Goal: Task Accomplishment & Management: Manage account settings

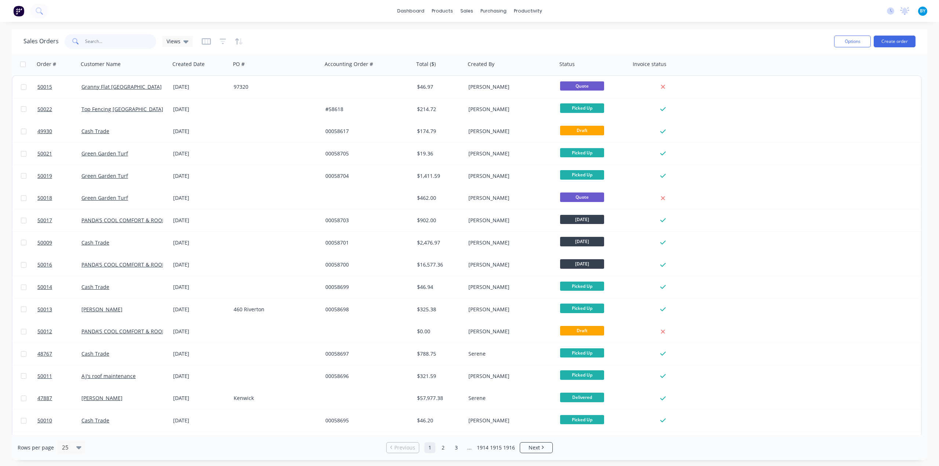
click at [97, 40] on input "text" at bounding box center [121, 41] width 72 height 15
click at [114, 43] on input "text" at bounding box center [121, 41] width 72 height 15
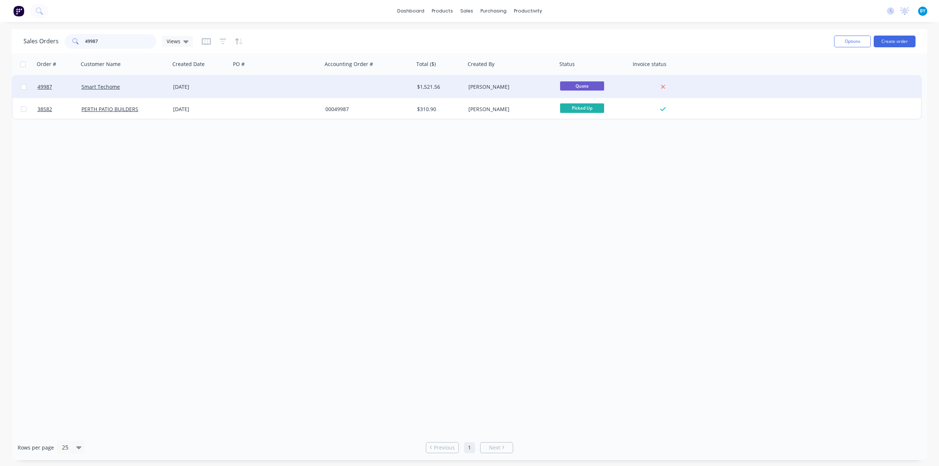
type input "49987"
click at [247, 90] on div at bounding box center [277, 87] width 92 height 22
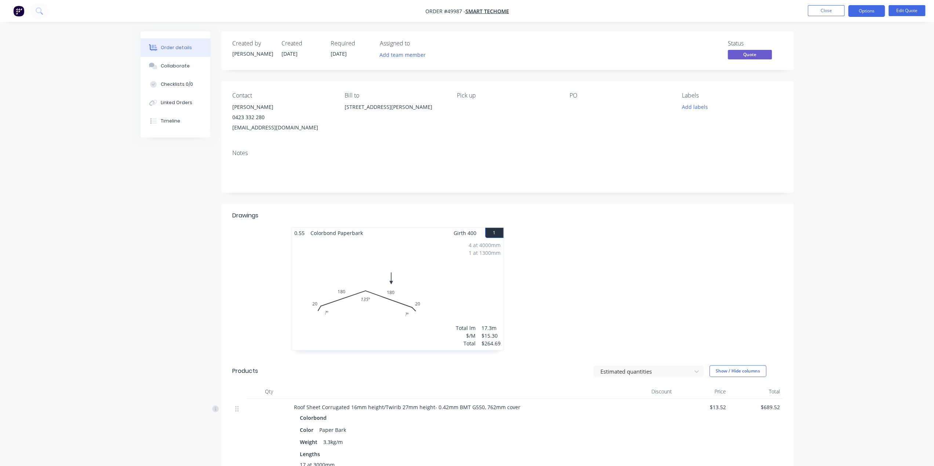
click at [432, 144] on div "Notes" at bounding box center [507, 168] width 572 height 49
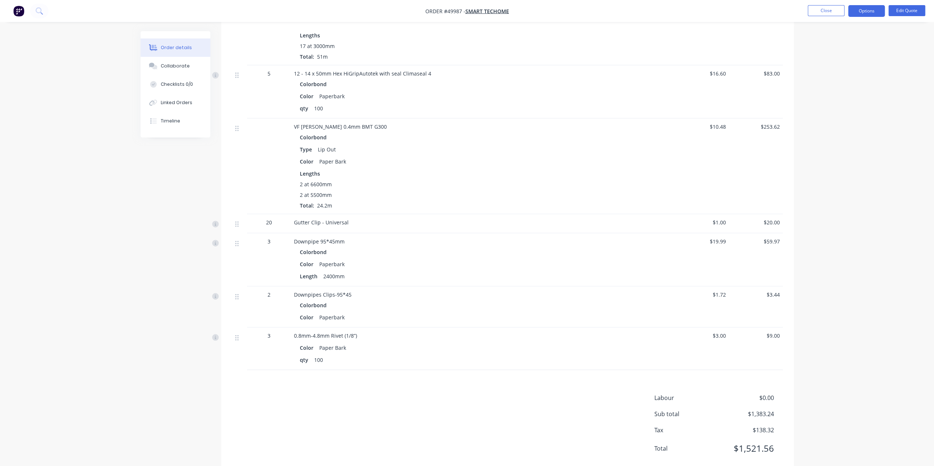
scroll to position [437, 0]
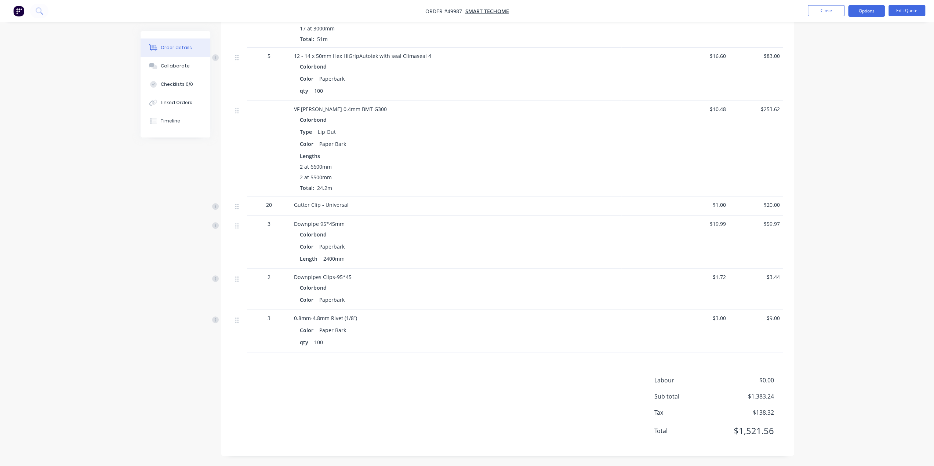
drag, startPoint x: 908, startPoint y: 138, endPoint x: 911, endPoint y: 34, distance: 103.8
click at [908, 136] on div "Order details Collaborate Checklists 0/0 Linked Orders Timeline Order details C…" at bounding box center [467, 15] width 934 height 904
click at [868, 257] on div "Order details Collaborate Checklists 0/0 Linked Orders Timeline Order details C…" at bounding box center [467, 15] width 934 height 904
click at [901, 10] on button "Edit Quote" at bounding box center [906, 10] width 37 height 11
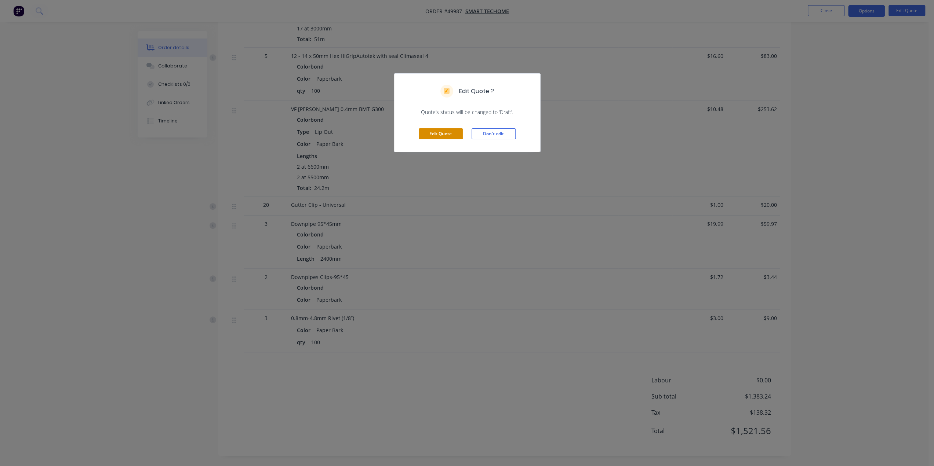
click at [438, 134] on button "Edit Quote" at bounding box center [441, 133] width 44 height 11
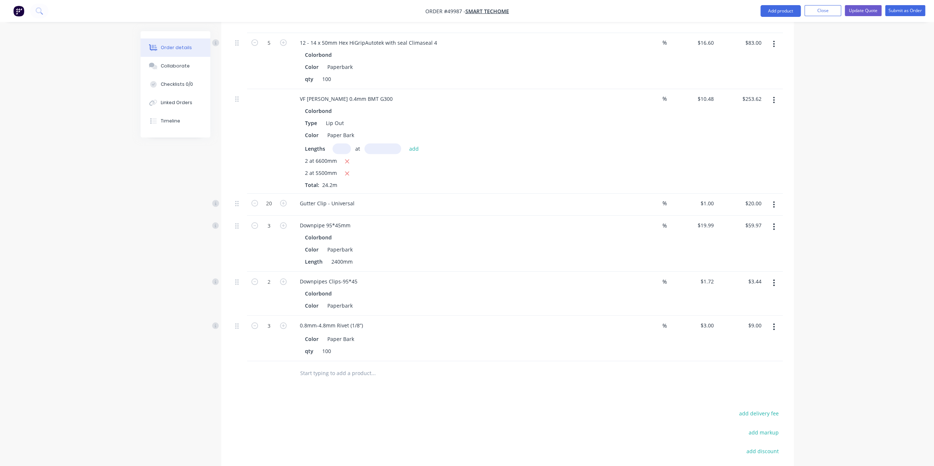
scroll to position [551, 0]
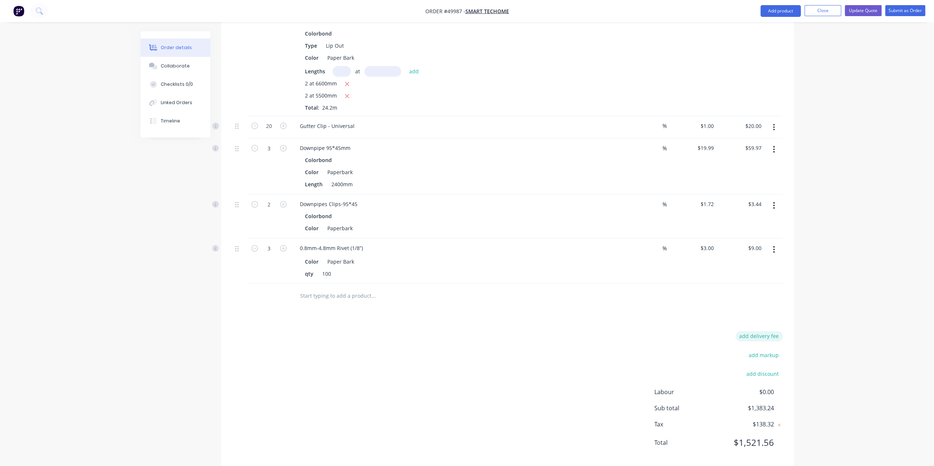
click at [762, 331] on button "add delivery fee" at bounding box center [758, 336] width 47 height 10
type input "65"
click input "submit" at bounding box center [0, 0] width 0 height 0
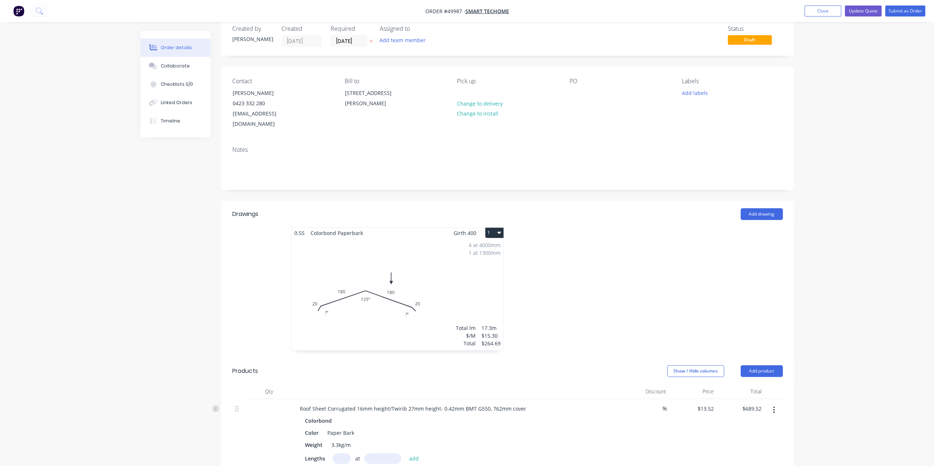
scroll to position [0, 0]
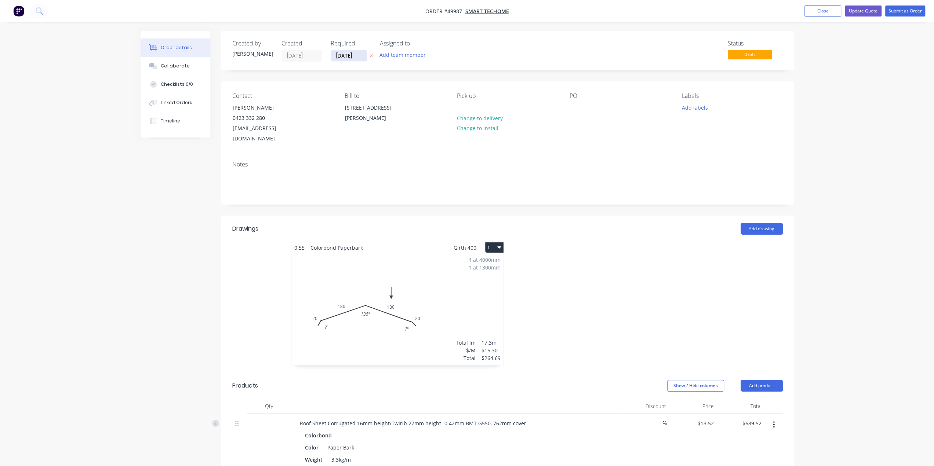
click at [343, 55] on input "03/10/25" at bounding box center [349, 55] width 36 height 11
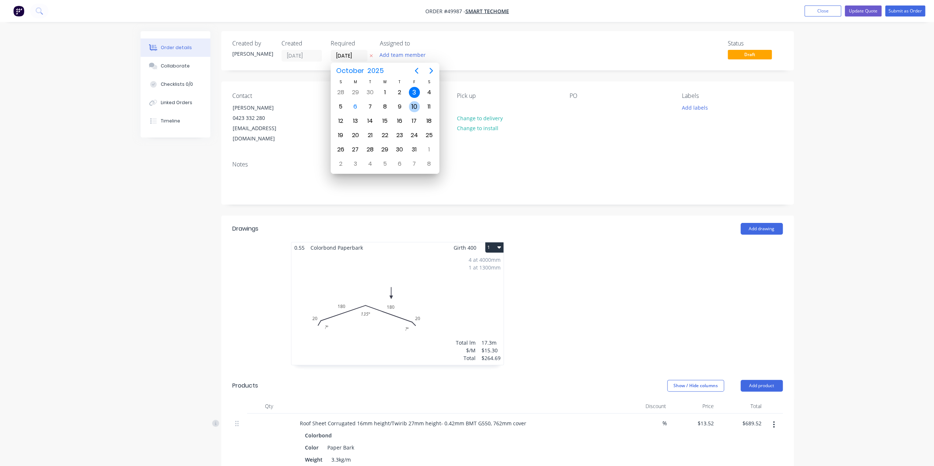
click at [412, 107] on div "10" at bounding box center [414, 106] width 11 height 11
type input "10/10/25"
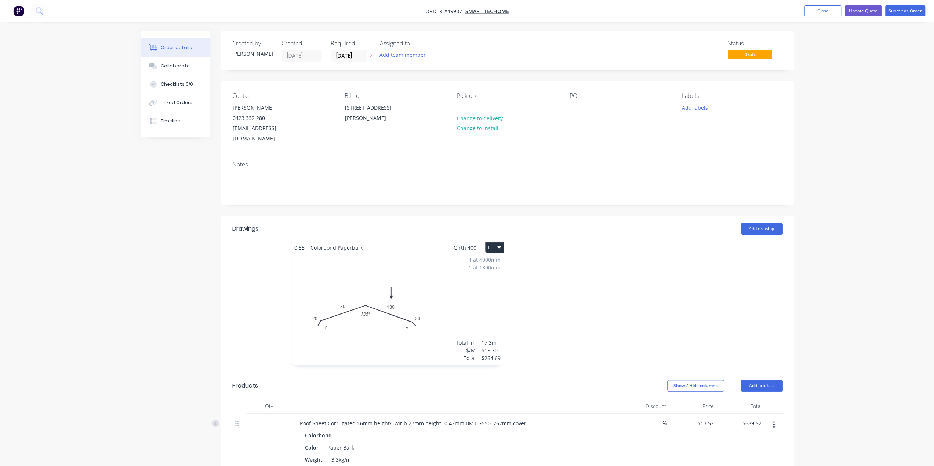
click at [652, 242] on div at bounding box center [617, 307] width 220 height 131
click at [702, 109] on button "Add labels" at bounding box center [695, 107] width 34 height 10
click at [715, 168] on div "Northern" at bounding box center [714, 168] width 26 height 8
click at [710, 216] on div "Ute" at bounding box center [708, 214] width 14 height 8
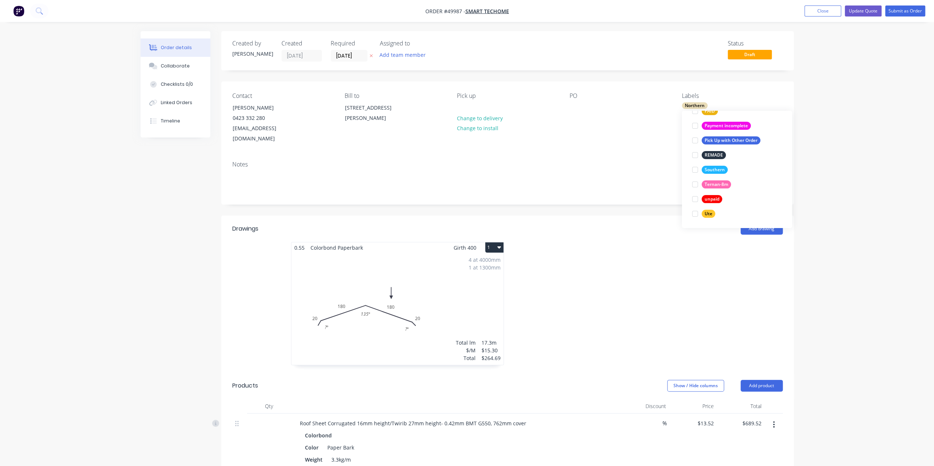
scroll to position [0, 0]
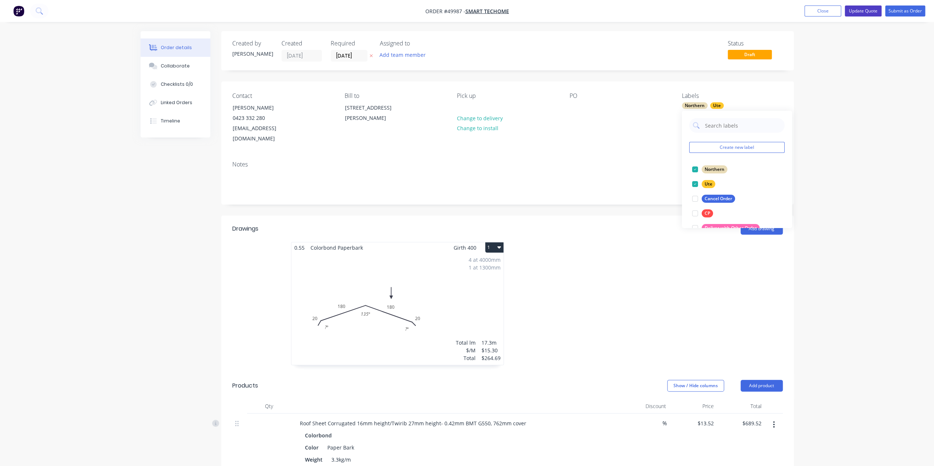
click at [863, 8] on button "Update Quote" at bounding box center [863, 11] width 37 height 11
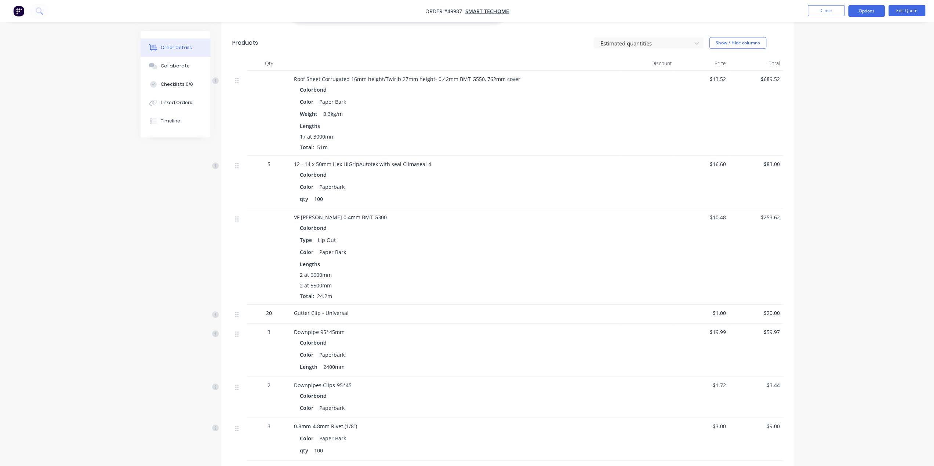
scroll to position [318, 0]
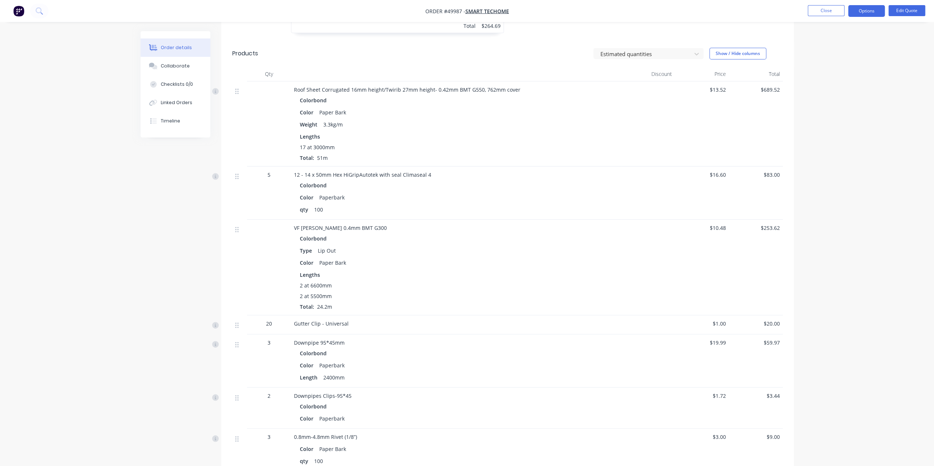
drag, startPoint x: 528, startPoint y: 260, endPoint x: 527, endPoint y: 264, distance: 4.3
click at [529, 262] on div "Color Paper Bark" at bounding box center [456, 263] width 313 height 11
drag, startPoint x: 300, startPoint y: 227, endPoint x: 398, endPoint y: 227, distance: 98.0
click at [398, 227] on div "VF Patio Gutter 0.4mm BMT G300" at bounding box center [456, 228] width 324 height 8
click at [416, 256] on div "Colorbond Type Lip Out Color Paper Bark Lengths 2 at 6600mm 2 at 5500mm Total: …" at bounding box center [456, 271] width 324 height 77
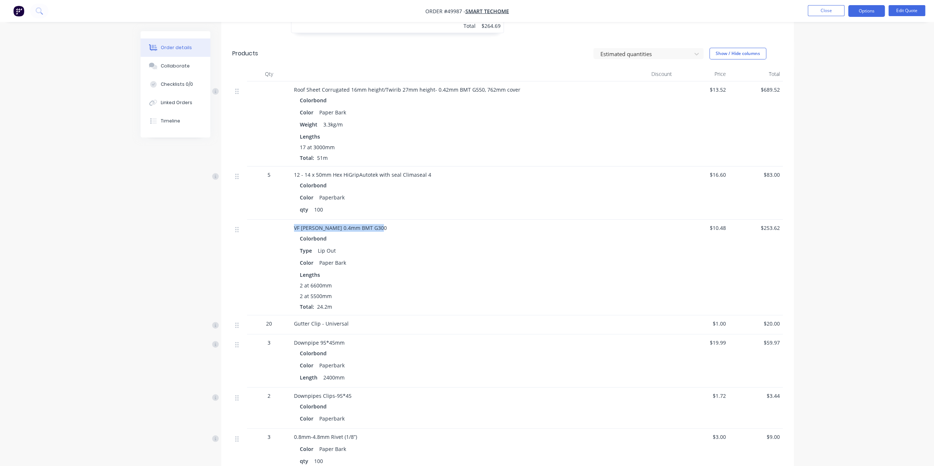
drag, startPoint x: 293, startPoint y: 227, endPoint x: 422, endPoint y: 231, distance: 128.8
click at [422, 225] on div "VF Patio Gutter 0.4mm BMT G300 Colorbond Type Lip Out Color Paper Bark Lengths …" at bounding box center [456, 268] width 330 height 96
click at [439, 273] on div "Lengths" at bounding box center [456, 275] width 313 height 8
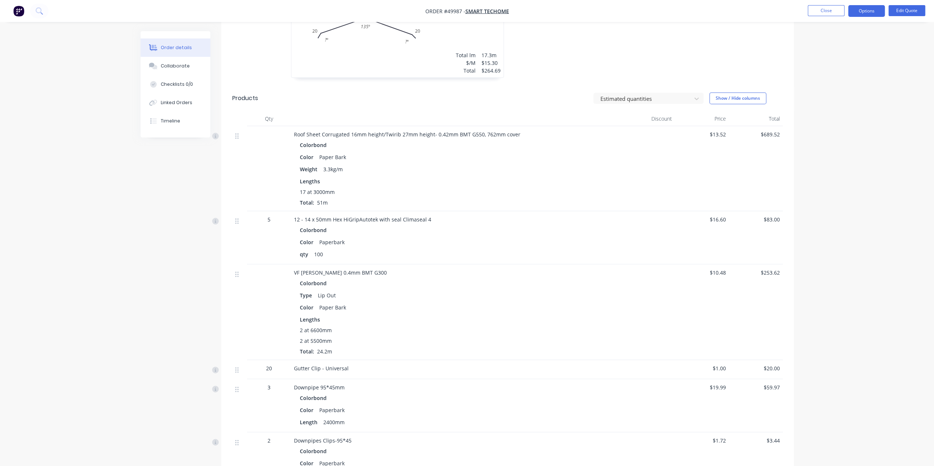
scroll to position [306, 0]
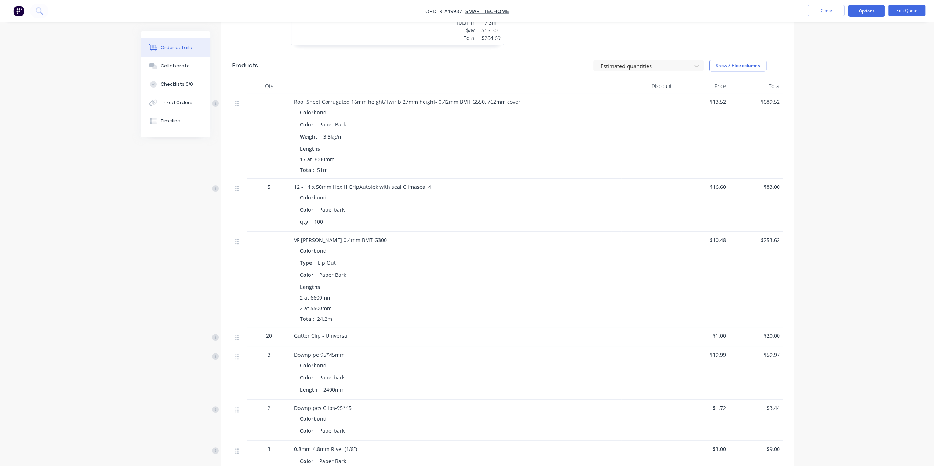
click at [799, 353] on div "Order details Collaborate Checklists 0/0 Linked Orders Timeline Order details C…" at bounding box center [467, 170] width 668 height 889
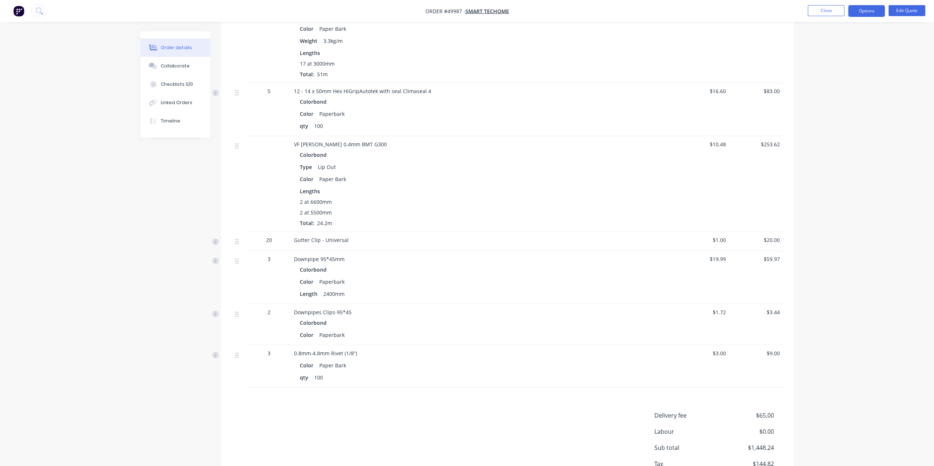
scroll to position [453, 0]
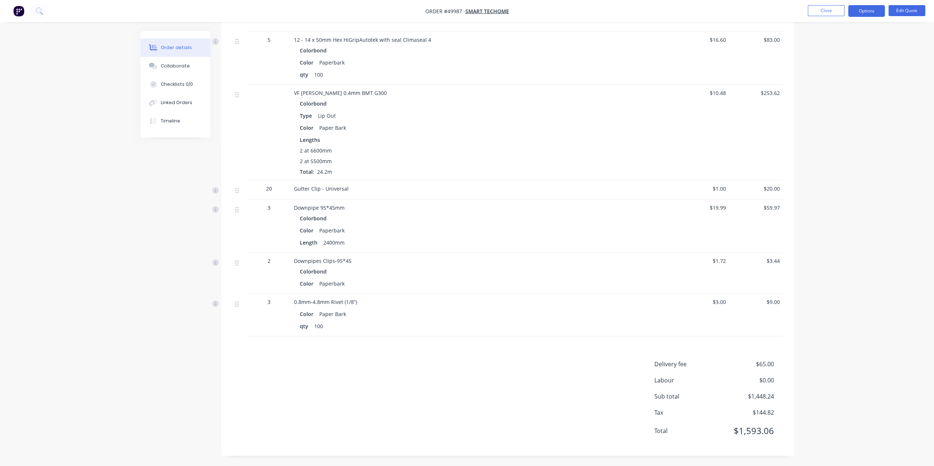
click at [839, 362] on div "Order details Collaborate Checklists 0/0 Linked Orders Timeline Order details C…" at bounding box center [467, 7] width 934 height 920
drag, startPoint x: 348, startPoint y: 261, endPoint x: 289, endPoint y: 262, distance: 59.4
click at [289, 262] on div "2 Downpipes Clips-95*45 Colorbond Color Paperbark $1.72 $3.44" at bounding box center [507, 273] width 550 height 41
click at [401, 268] on div "Colorbond" at bounding box center [456, 271] width 313 height 11
drag, startPoint x: 323, startPoint y: 263, endPoint x: 288, endPoint y: 265, distance: 35.2
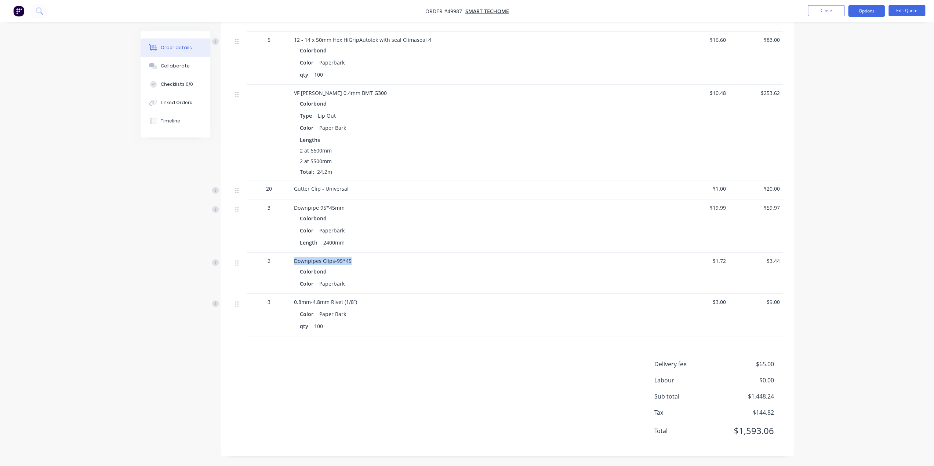
click at [288, 265] on div "2 Downpipes Clips-95*45 Colorbond Color Paperbark $1.72 $3.44" at bounding box center [507, 273] width 550 height 41
click at [401, 275] on div "Colorbond" at bounding box center [456, 271] width 313 height 11
drag, startPoint x: 294, startPoint y: 260, endPoint x: 366, endPoint y: 257, distance: 71.6
click at [366, 257] on div "Downpipes Clips-95*45" at bounding box center [456, 261] width 324 height 8
click at [373, 273] on div "Colorbond" at bounding box center [456, 271] width 313 height 11
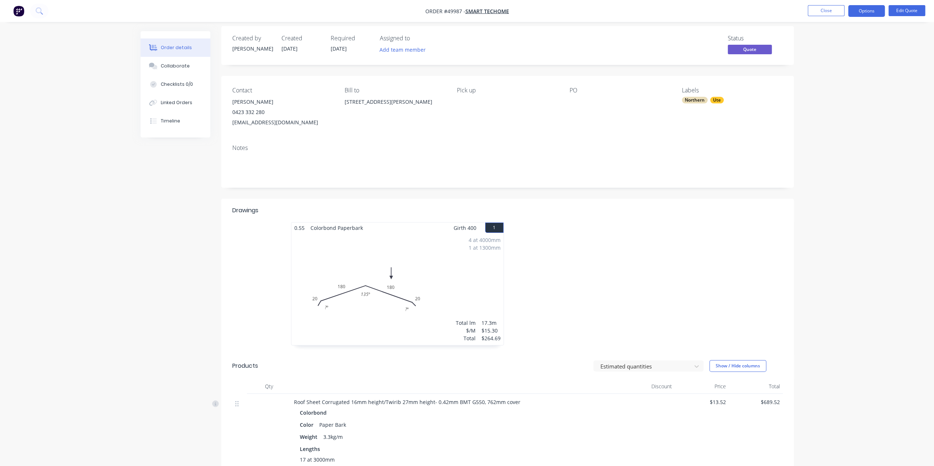
scroll to position [0, 0]
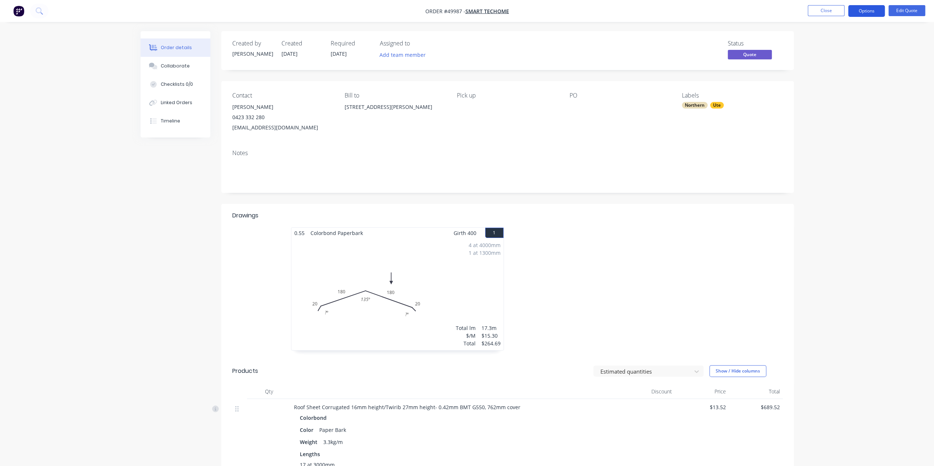
click at [869, 10] on button "Options" at bounding box center [866, 11] width 37 height 12
click at [836, 87] on div "Convert to Order" at bounding box center [844, 88] width 68 height 11
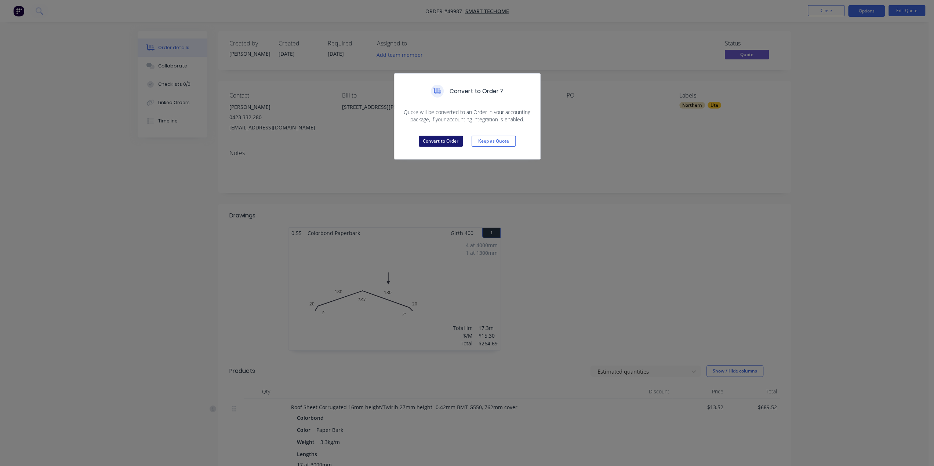
click at [444, 139] on button "Convert to Order" at bounding box center [441, 141] width 44 height 11
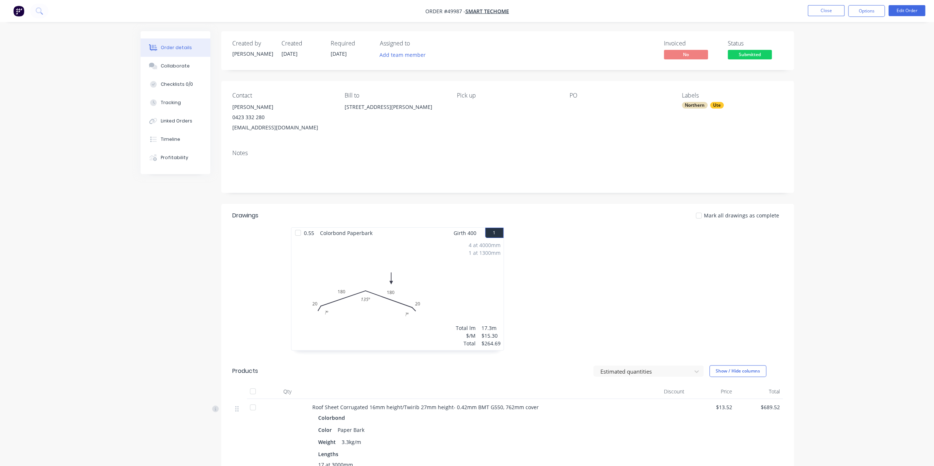
drag, startPoint x: 868, startPoint y: 12, endPoint x: 854, endPoint y: 17, distance: 14.2
click at [868, 12] on button "Options" at bounding box center [866, 11] width 37 height 12
click at [917, 51] on div "Order details Collaborate Checklists 0/0 Tracking Linked Orders Timeline Profit…" at bounding box center [467, 460] width 934 height 920
click at [904, 12] on button "Edit Order" at bounding box center [906, 10] width 37 height 11
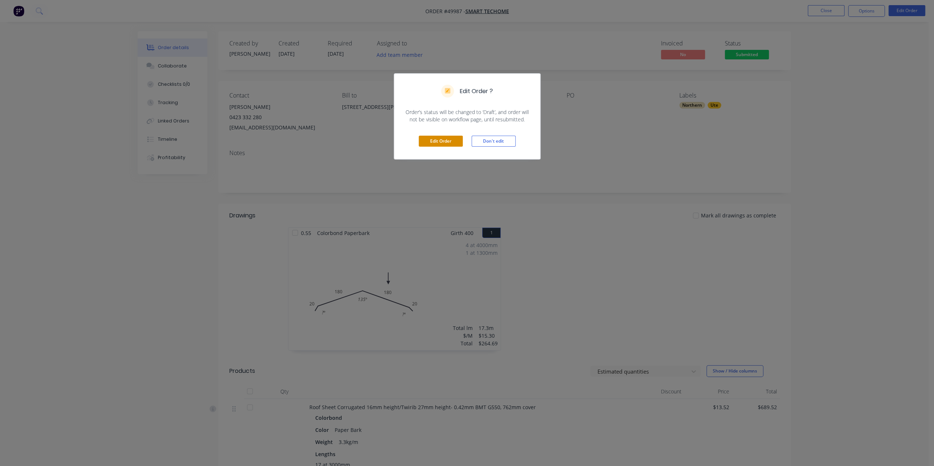
click at [446, 140] on button "Edit Order" at bounding box center [441, 141] width 44 height 11
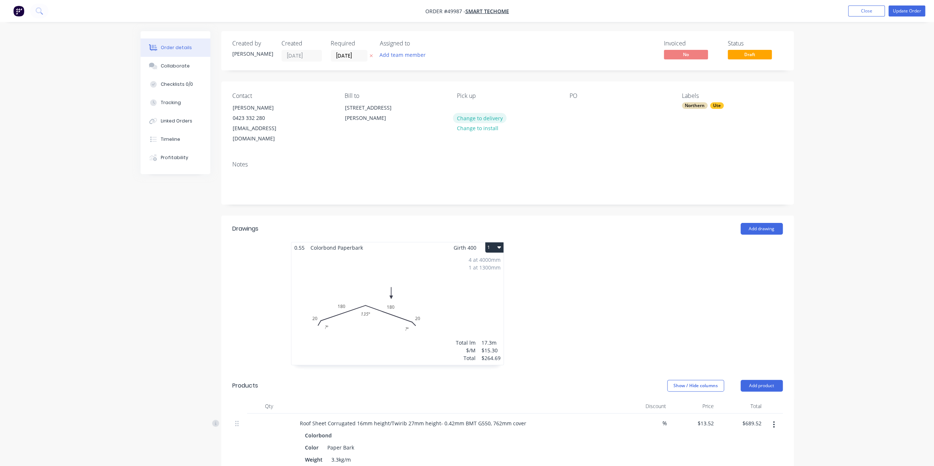
click at [492, 117] on button "Change to delivery" at bounding box center [480, 118] width 54 height 10
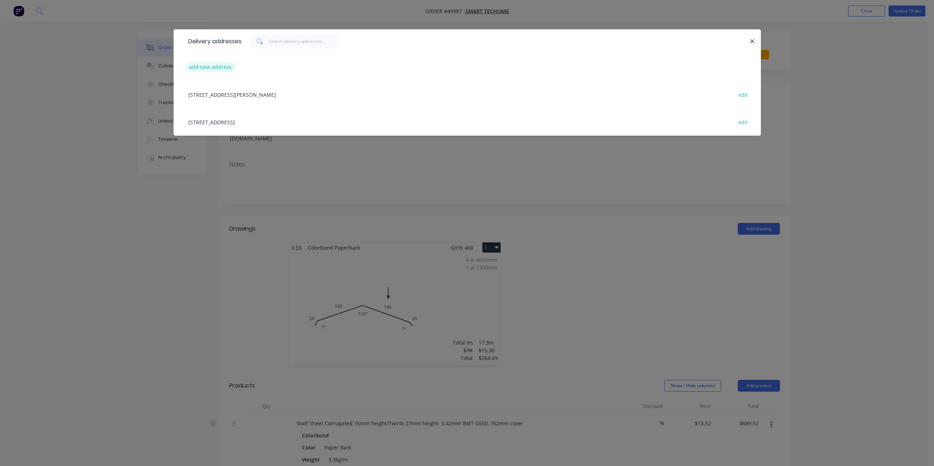
click at [211, 67] on button "add new address" at bounding box center [210, 67] width 50 height 10
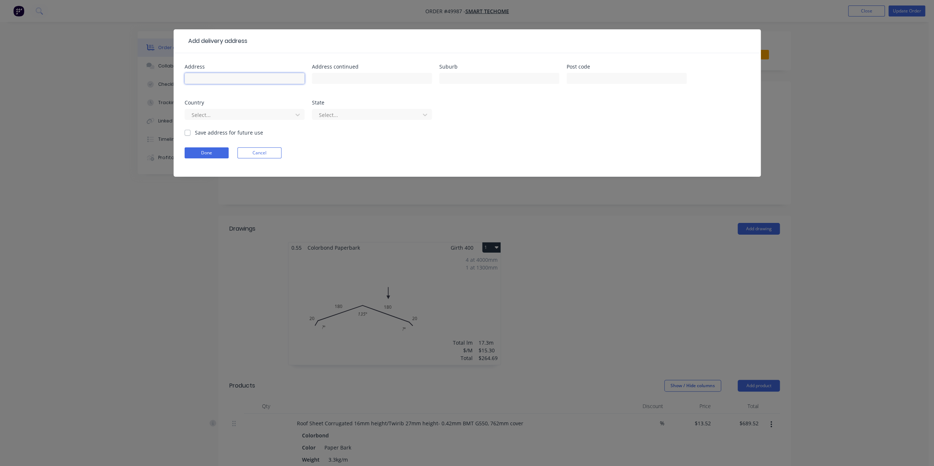
click at [222, 77] on input "text" at bounding box center [245, 78] width 120 height 11
paste input "168 Douglas Ave, Kensington WA 6151"
type input "168 Douglas Ave, Kensington WA 6151"
click at [276, 113] on div at bounding box center [240, 114] width 98 height 9
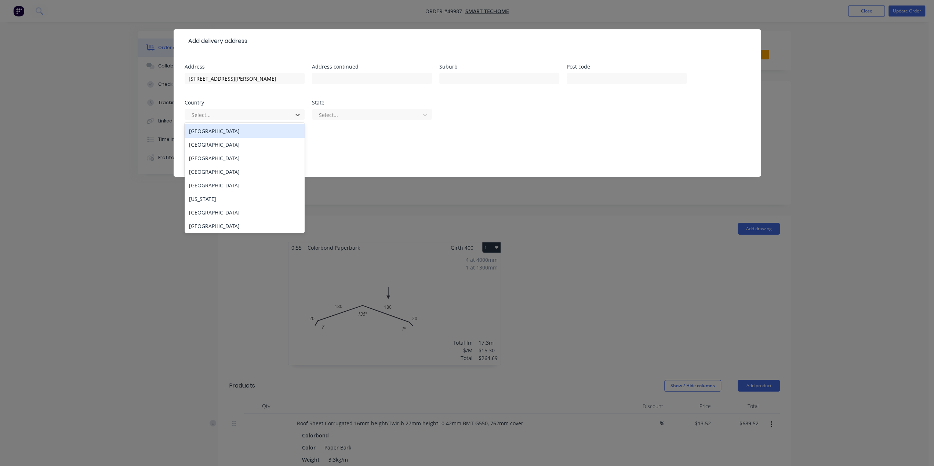
click at [219, 134] on div "Australia" at bounding box center [245, 131] width 120 height 14
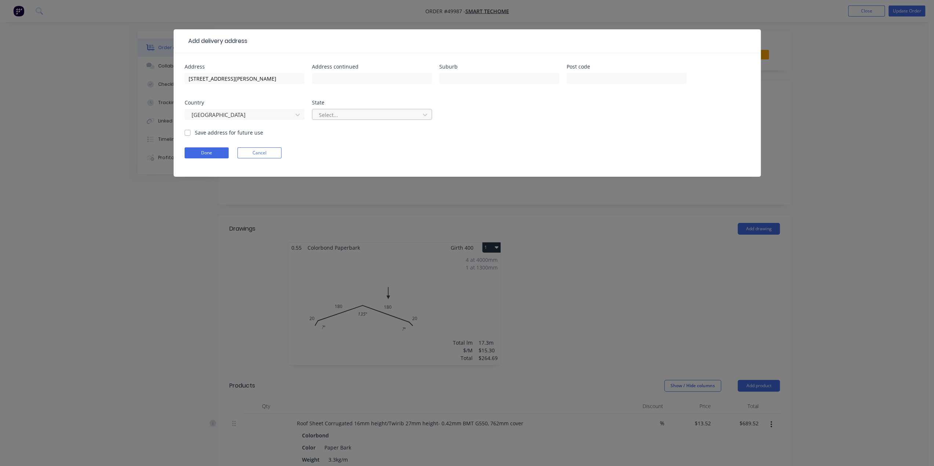
click at [358, 112] on div at bounding box center [367, 114] width 98 height 9
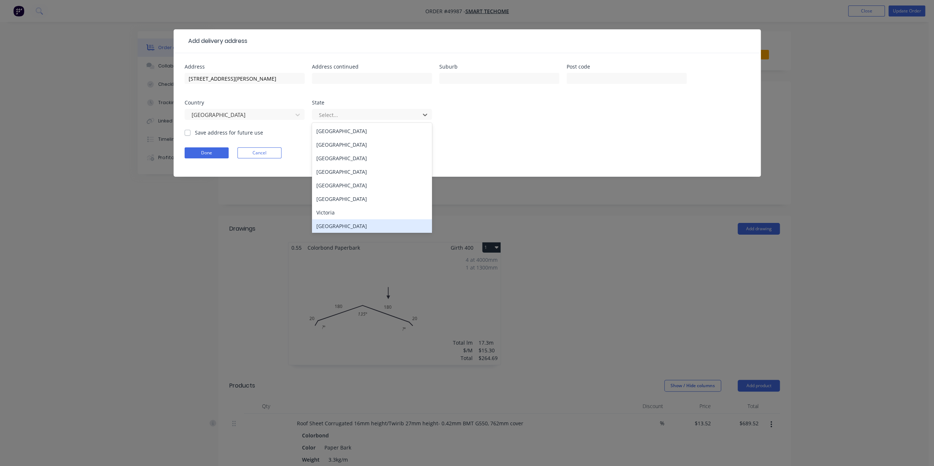
click at [344, 228] on div "Western Australia" at bounding box center [372, 226] width 120 height 14
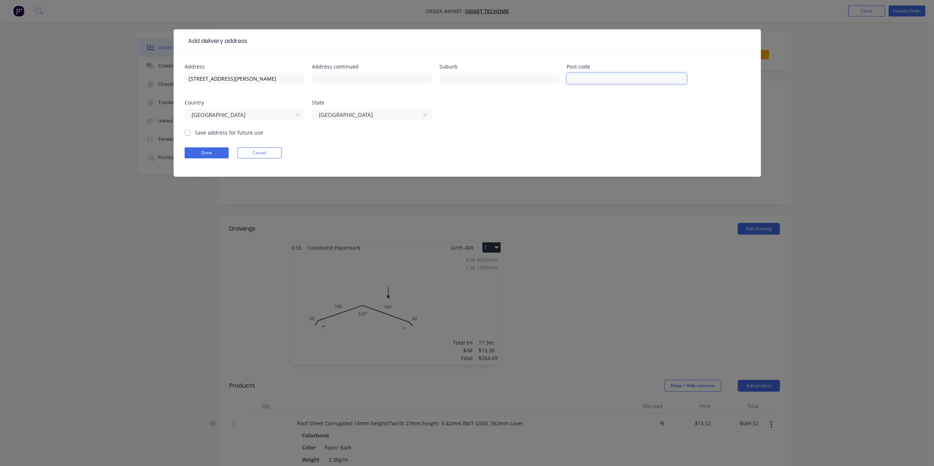
click at [589, 80] on input "text" at bounding box center [626, 78] width 120 height 11
type input "6151"
click at [482, 77] on input "text" at bounding box center [499, 78] width 120 height 11
drag, startPoint x: 233, startPoint y: 79, endPoint x: 257, endPoint y: 77, distance: 24.2
click at [257, 77] on input "168 Douglas Ave, Kensington WA 6151" at bounding box center [245, 78] width 120 height 11
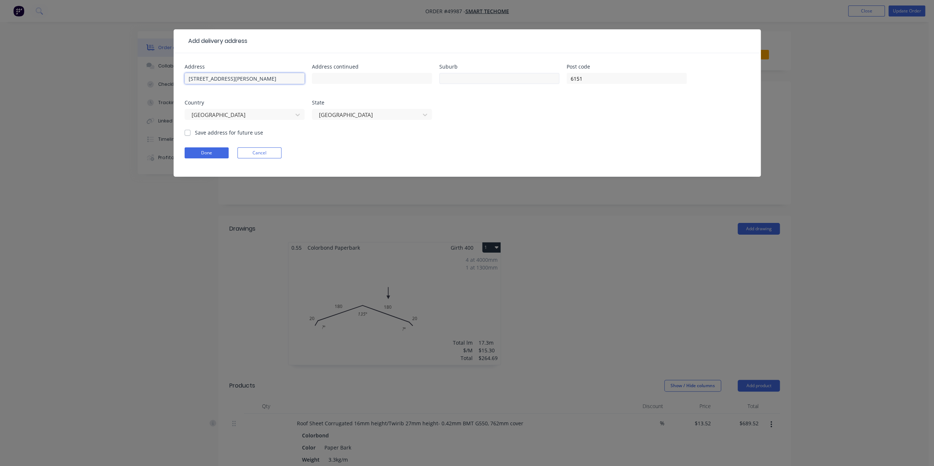
type input "168 Douglas Ave, WA 6151"
click at [490, 78] on input "text" at bounding box center [499, 78] width 120 height 11
paste input "Kensington"
type input "Kensington"
drag, startPoint x: 263, startPoint y: 77, endPoint x: 227, endPoint y: 80, distance: 35.8
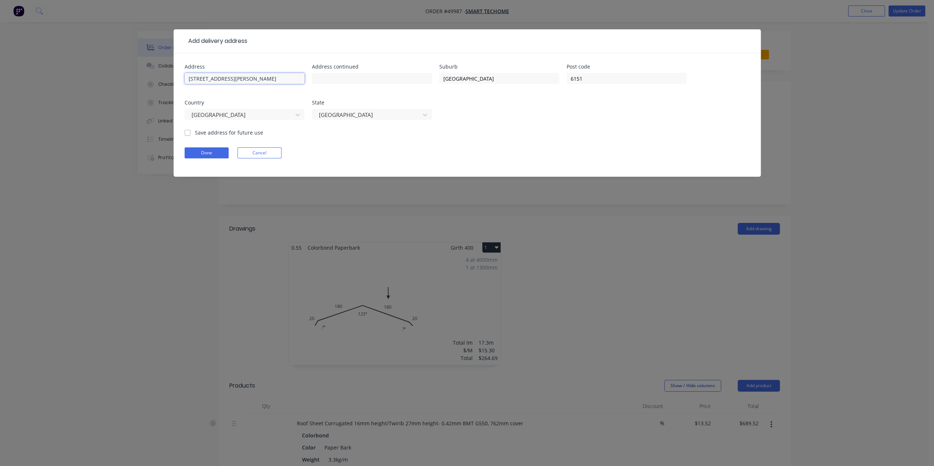
click at [227, 80] on input "168 Douglas Ave, WA 6151" at bounding box center [245, 78] width 120 height 11
type input "168 Douglas Ave"
click at [211, 150] on button "Done" at bounding box center [207, 152] width 44 height 11
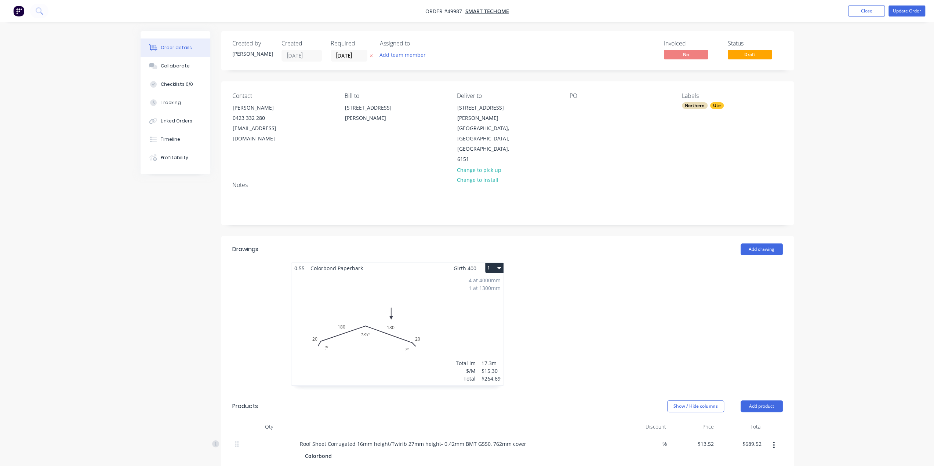
click at [601, 236] on header "Drawings Add drawing" at bounding box center [507, 249] width 572 height 26
click at [913, 10] on button "Update Order" at bounding box center [906, 11] width 37 height 11
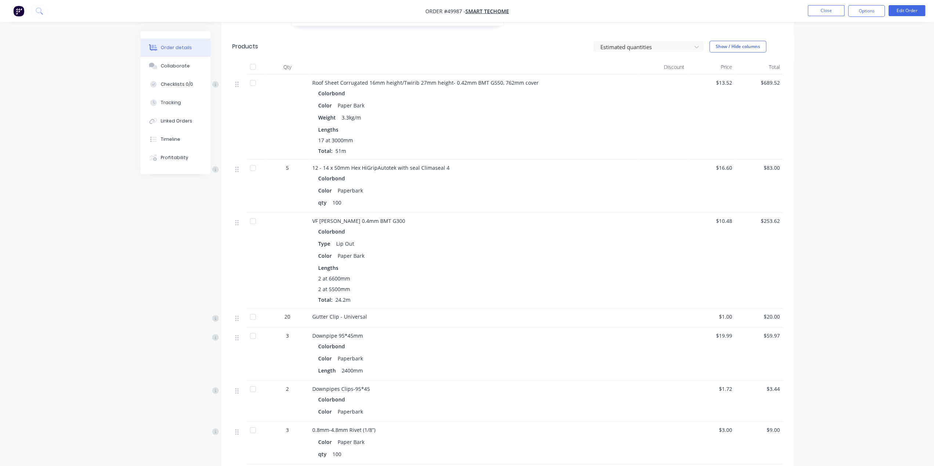
scroll to position [416, 0]
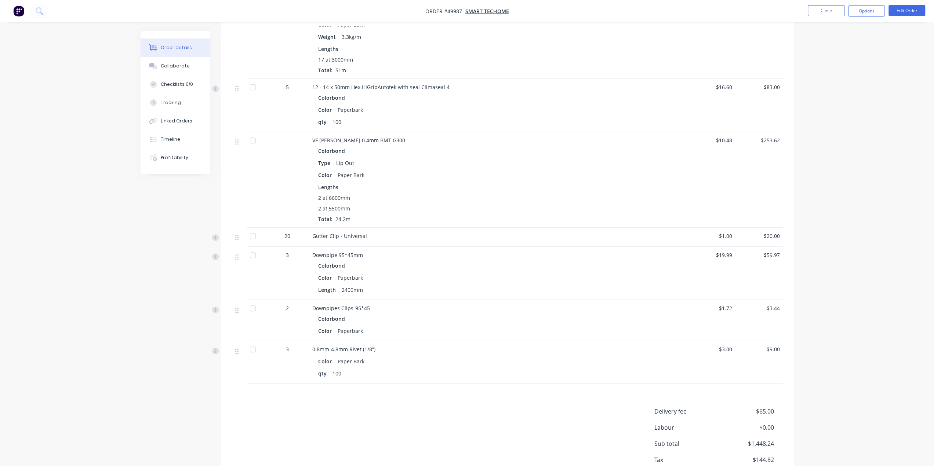
click at [915, 255] on div "Order details Collaborate Checklists 0/0 Tracking Linked Orders Timeline Profit…" at bounding box center [467, 49] width 934 height 930
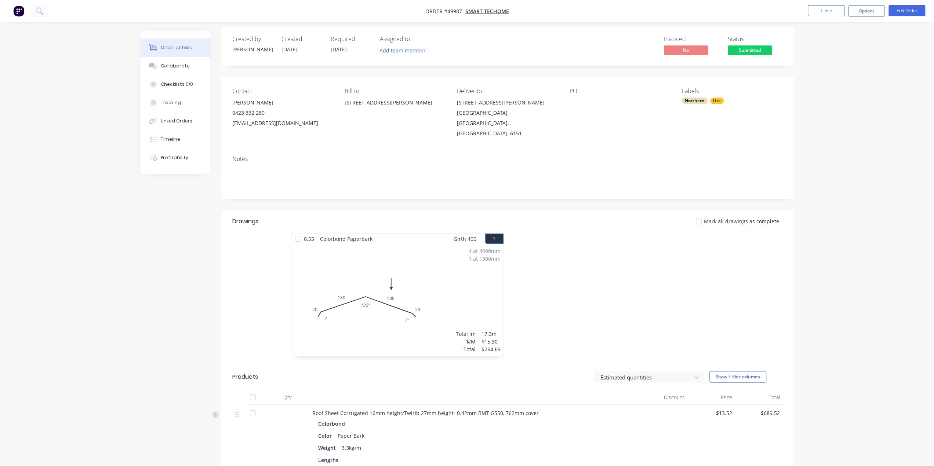
scroll to position [0, 0]
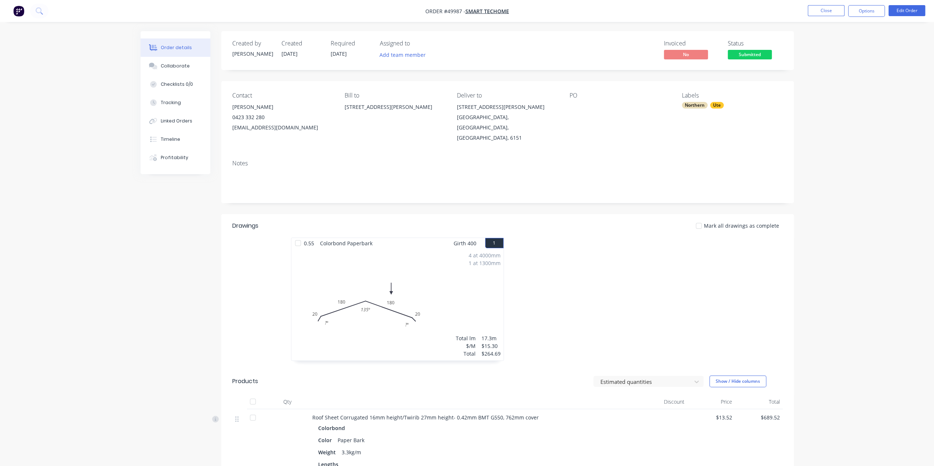
click at [860, 407] on div "Order details Collaborate Checklists 0/0 Tracking Linked Orders Timeline Profit…" at bounding box center [467, 465] width 934 height 930
click at [914, 292] on div "Order details Collaborate Checklists 0/0 Tracking Linked Orders Timeline Profit…" at bounding box center [467, 465] width 934 height 930
click at [866, 6] on button "Options" at bounding box center [866, 11] width 37 height 12
click at [850, 130] on div "Purchase Products" at bounding box center [844, 132] width 68 height 11
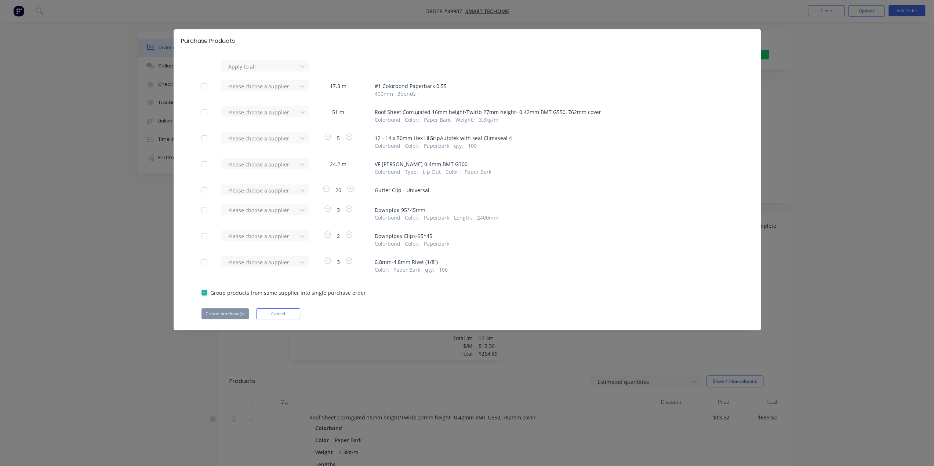
click at [203, 165] on div at bounding box center [204, 164] width 15 height 15
click at [274, 164] on div at bounding box center [260, 164] width 66 height 9
click at [272, 193] on div "Stratco (WA) Pty Ltd" at bounding box center [265, 195] width 88 height 21
click at [230, 314] on button "Create purchase(s)" at bounding box center [224, 314] width 47 height 11
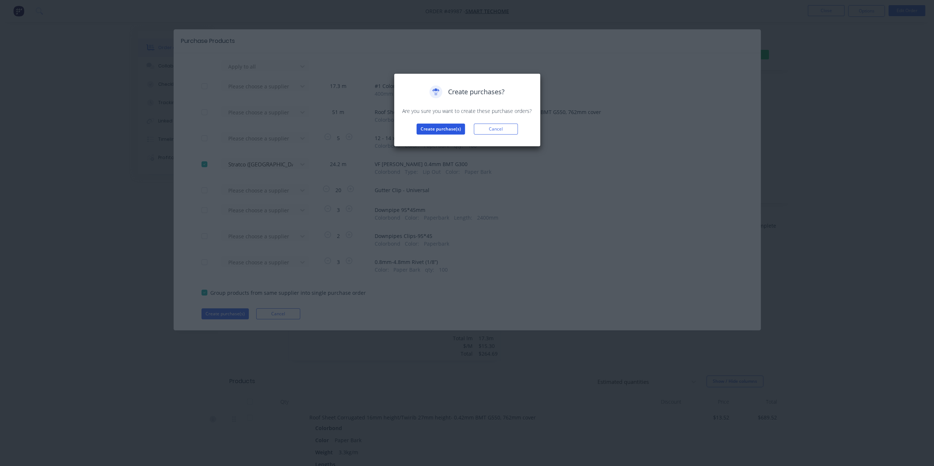
click at [437, 129] on button "Create purchase(s)" at bounding box center [440, 129] width 48 height 11
click at [450, 141] on button "View purchase(s)" at bounding box center [441, 140] width 44 height 11
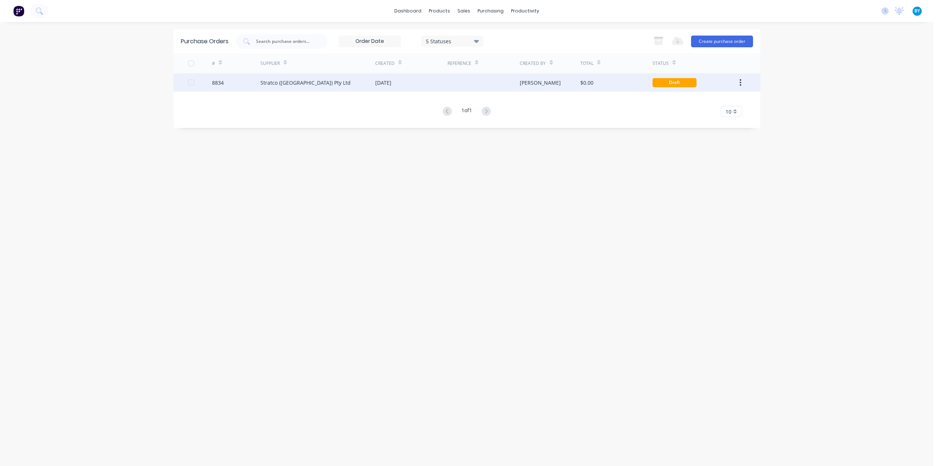
click at [614, 83] on div "$0.00" at bounding box center [616, 82] width 72 height 18
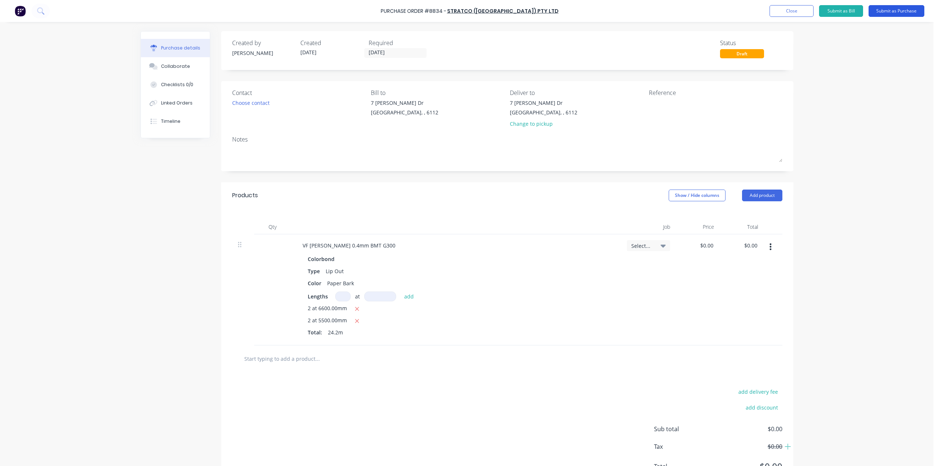
click at [892, 11] on button "Submit as Purchase" at bounding box center [897, 11] width 56 height 12
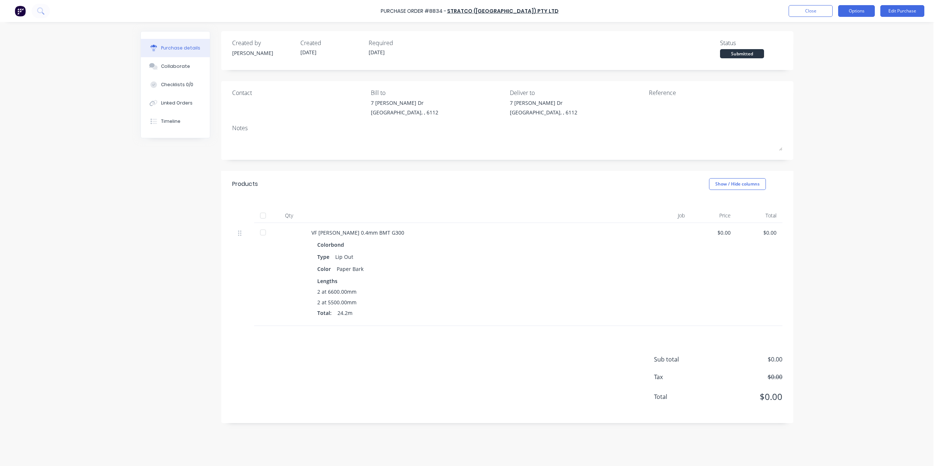
click at [862, 11] on button "Options" at bounding box center [856, 11] width 37 height 12
click at [844, 28] on div "Print / Email" at bounding box center [840, 30] width 56 height 11
click at [831, 59] on div "Without pricing" at bounding box center [840, 59] width 56 height 11
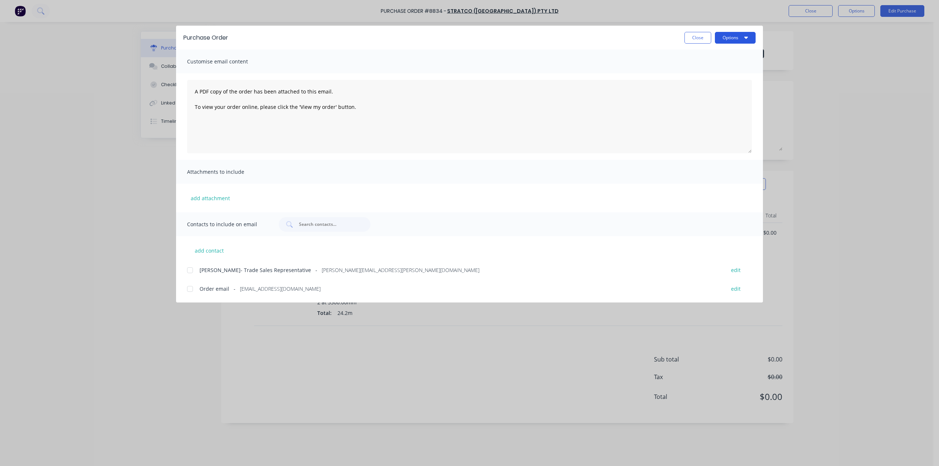
click at [727, 40] on button "Options" at bounding box center [735, 38] width 41 height 12
click at [714, 69] on div "Print" at bounding box center [721, 71] width 56 height 11
drag, startPoint x: 239, startPoint y: 289, endPoint x: 307, endPoint y: 291, distance: 68.6
click at [307, 291] on div "Order email - tradewa@stratcowa.com.au" at bounding box center [459, 289] width 518 height 8
copy span "tradewa@stratcowa.com.au"
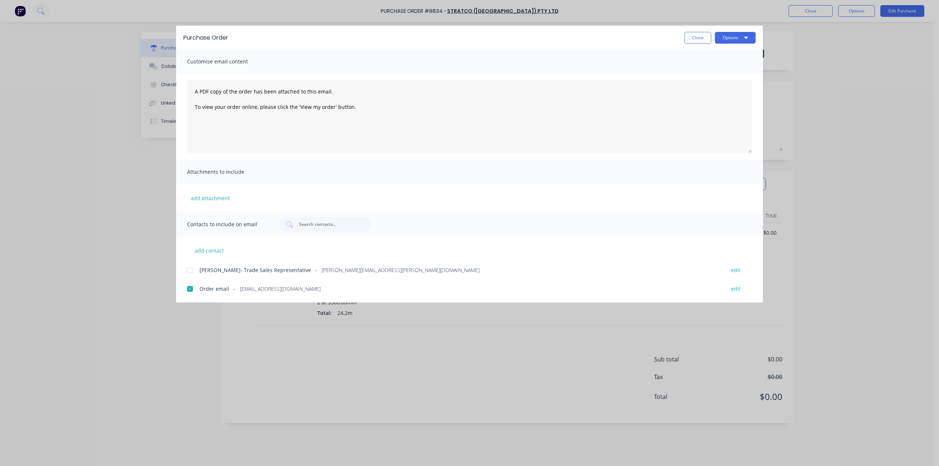
drag, startPoint x: 891, startPoint y: 187, endPoint x: 887, endPoint y: 185, distance: 4.3
click at [890, 187] on div "Purchase Order Close Options Customise email content A PDF copy of the order ha…" at bounding box center [469, 233] width 939 height 466
click at [824, 68] on div "Purchase Order Close Options Customise email content A PDF copy of the order ha…" at bounding box center [469, 233] width 939 height 466
drag, startPoint x: 695, startPoint y: 40, endPoint x: 698, endPoint y: 43, distance: 4.9
click at [695, 40] on button "Close" at bounding box center [698, 38] width 27 height 12
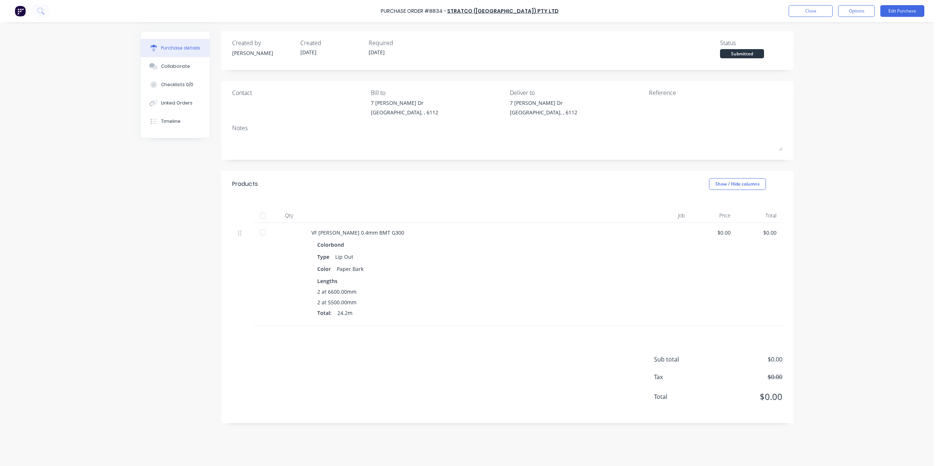
drag, startPoint x: 863, startPoint y: 125, endPoint x: 854, endPoint y: 125, distance: 9.2
click at [864, 125] on div "Purchase Order #8834 - Stratco (WA) Pty Ltd Close Options Edit Purchase Purchas…" at bounding box center [467, 233] width 934 height 466
click at [165, 101] on div "Linked Orders" at bounding box center [177, 103] width 32 height 7
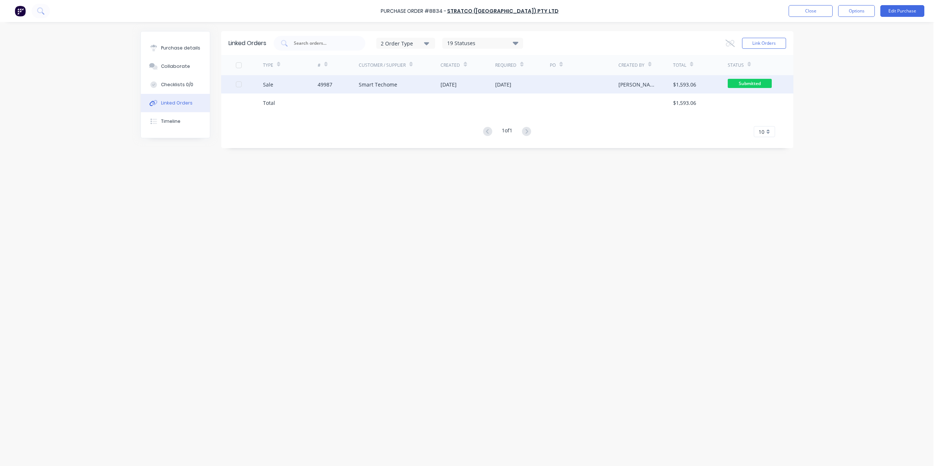
click at [428, 81] on div "Smart Techome" at bounding box center [400, 84] width 82 height 18
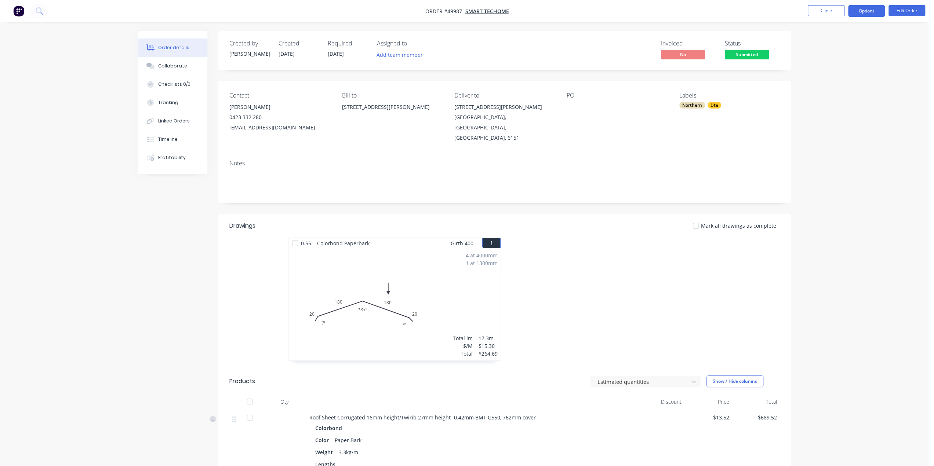
click at [864, 9] on button "Options" at bounding box center [866, 11] width 37 height 12
drag, startPoint x: 826, startPoint y: 282, endPoint x: 824, endPoint y: 276, distance: 7.2
click at [826, 282] on div "Order details Collaborate Checklists 0/0 Tracking Linked Orders Timeline Profit…" at bounding box center [464, 465] width 928 height 930
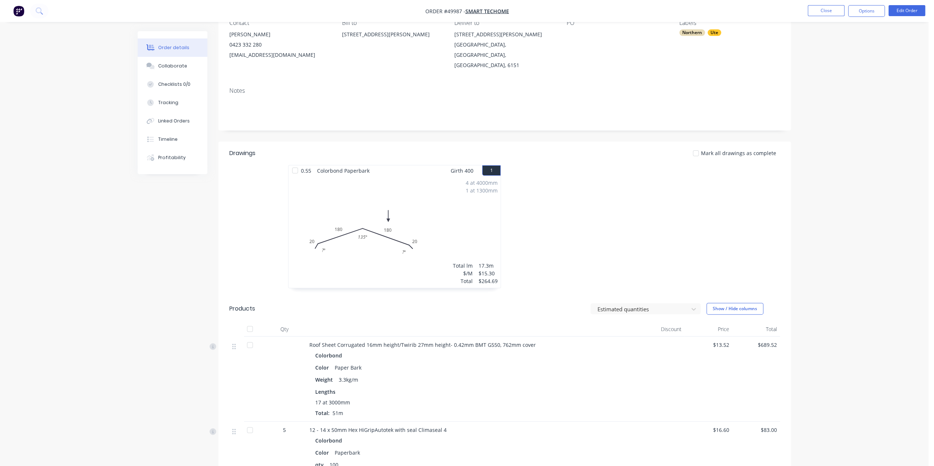
scroll to position [24, 0]
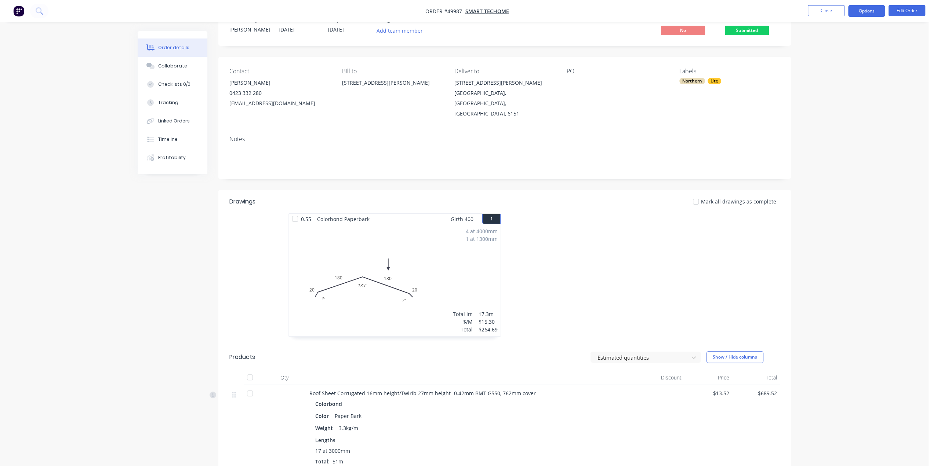
click at [871, 10] on button "Options" at bounding box center [866, 11] width 37 height 12
click at [845, 84] on div "Work Order" at bounding box center [844, 88] width 68 height 11
click at [833, 88] on div "Custom" at bounding box center [844, 88] width 68 height 11
click at [835, 72] on div "Without pricing" at bounding box center [844, 74] width 68 height 11
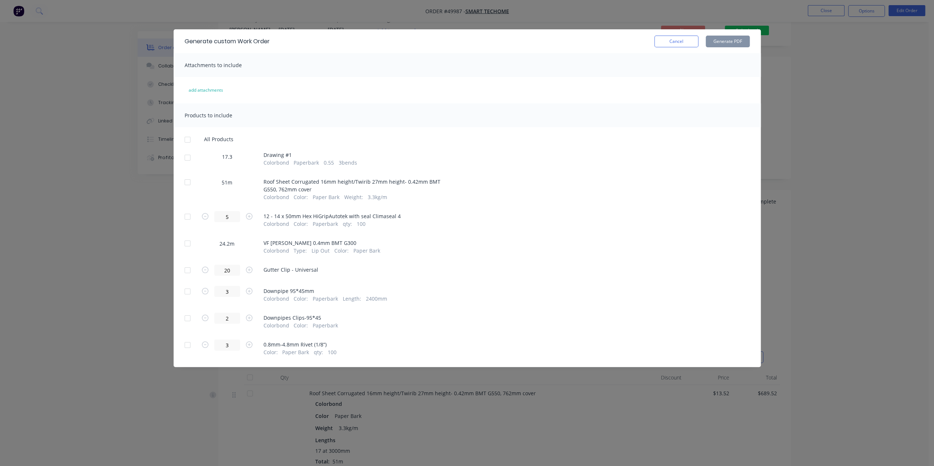
click at [282, 154] on span "Drawing # 1" at bounding box center [310, 155] width 94 height 8
click at [188, 157] on div at bounding box center [187, 157] width 15 height 15
click at [730, 40] on button "Generate PDF" at bounding box center [727, 42] width 44 height 12
click at [186, 185] on div at bounding box center [187, 182] width 15 height 15
click at [187, 184] on div at bounding box center [187, 182] width 15 height 15
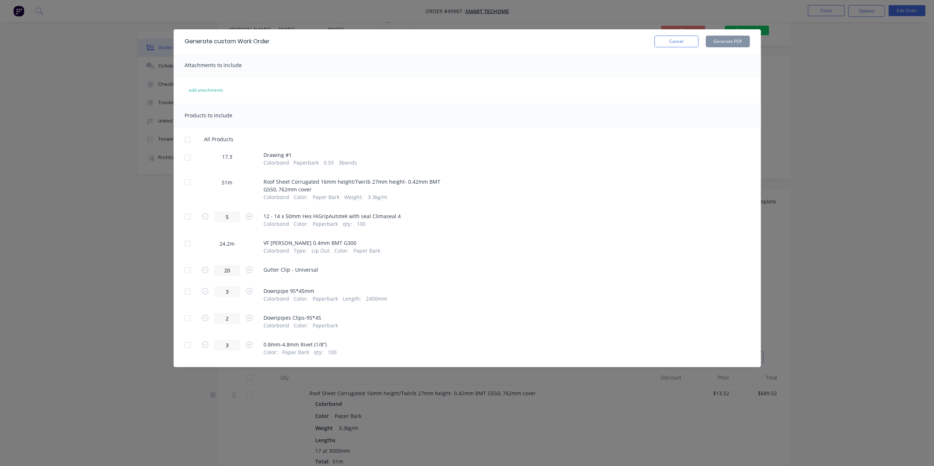
drag, startPoint x: 800, startPoint y: 103, endPoint x: 792, endPoint y: 99, distance: 8.9
click at [800, 102] on div "Generate custom Work Order Cancel Generate PDF Attachments to include add attac…" at bounding box center [467, 233] width 934 height 466
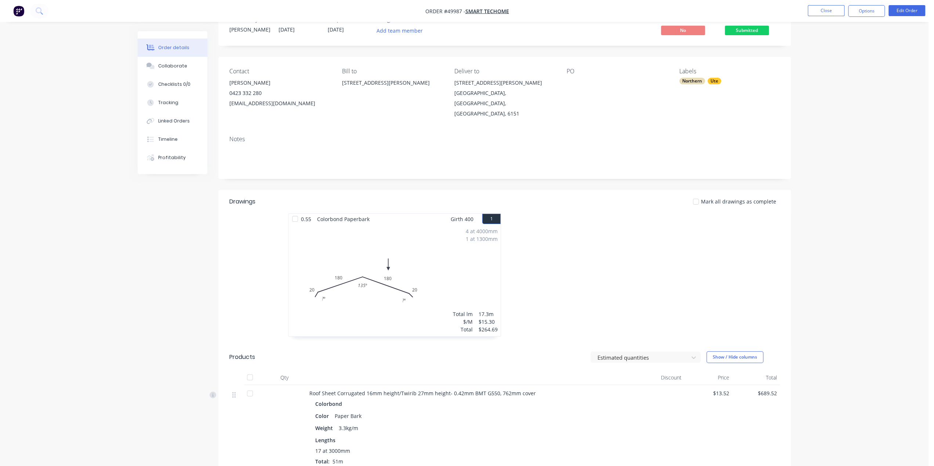
click at [432, 261] on div "4 at 4000mm 1 at 1300mm Total lm $/M Total 17.3m $15.30 $264.69" at bounding box center [394, 281] width 212 height 112
click at [901, 6] on button "Edit Order" at bounding box center [906, 10] width 37 height 11
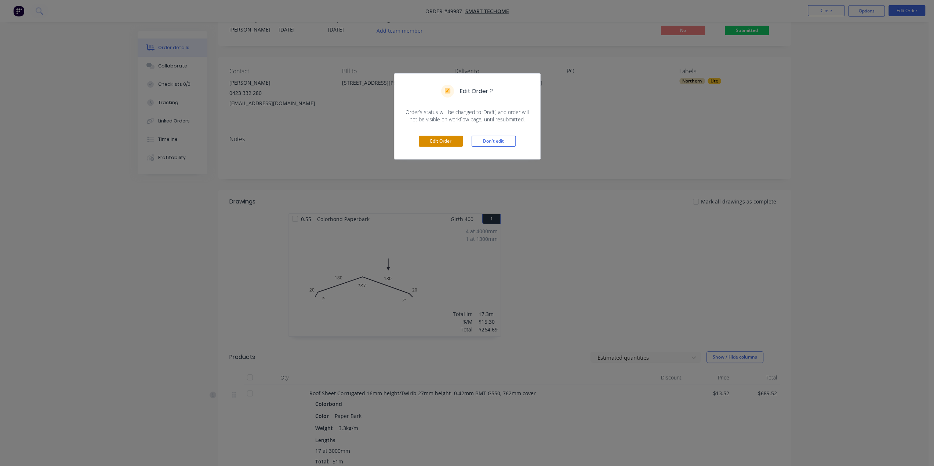
click at [446, 146] on div "Edit Order Don't edit" at bounding box center [467, 141] width 146 height 36
click at [447, 143] on button "Edit Order" at bounding box center [441, 141] width 44 height 11
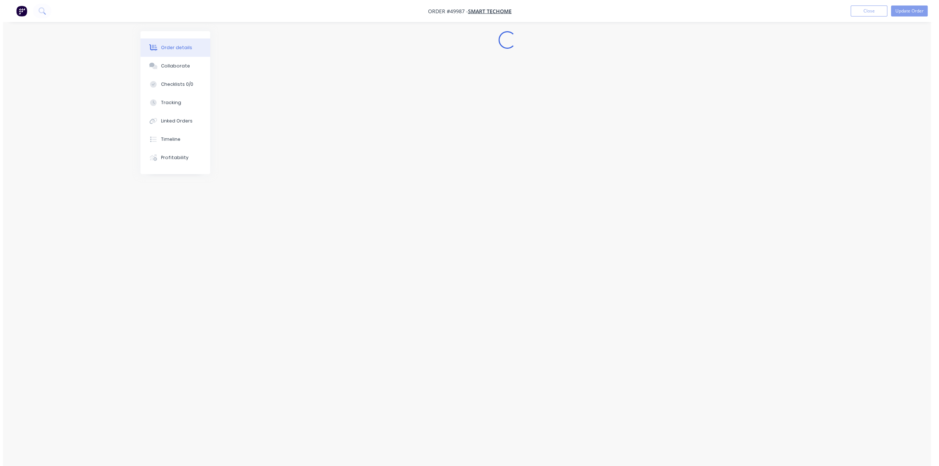
scroll to position [0, 0]
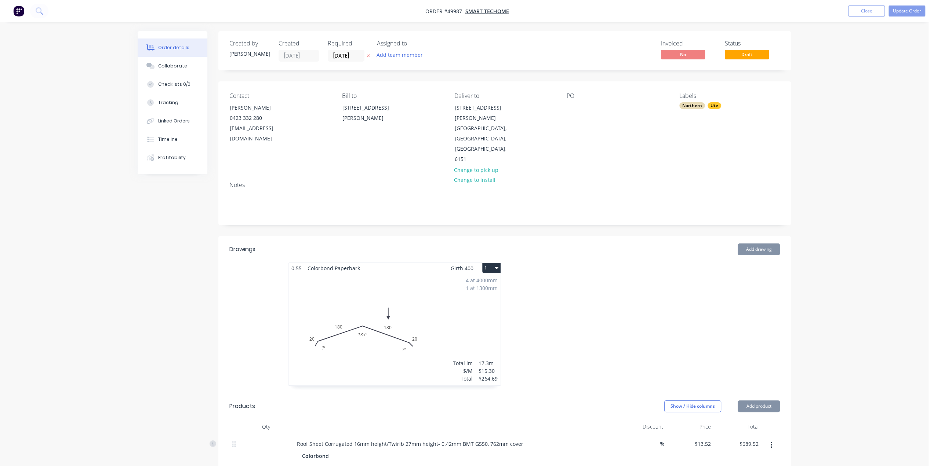
click at [438, 274] on div "4 at 4000mm 1 at 1300mm Total lm $/M Total 17.3m $15.30 $264.69" at bounding box center [394, 330] width 212 height 112
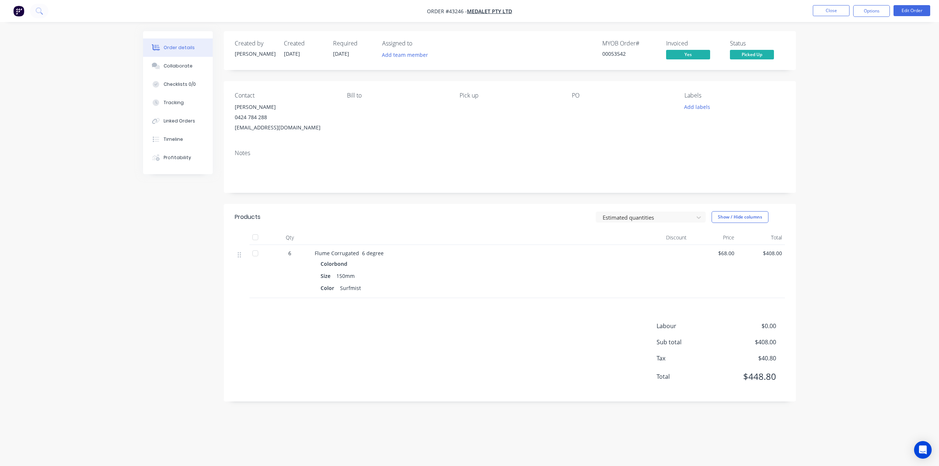
click at [25, 7] on button "button" at bounding box center [18, 11] width 15 height 12
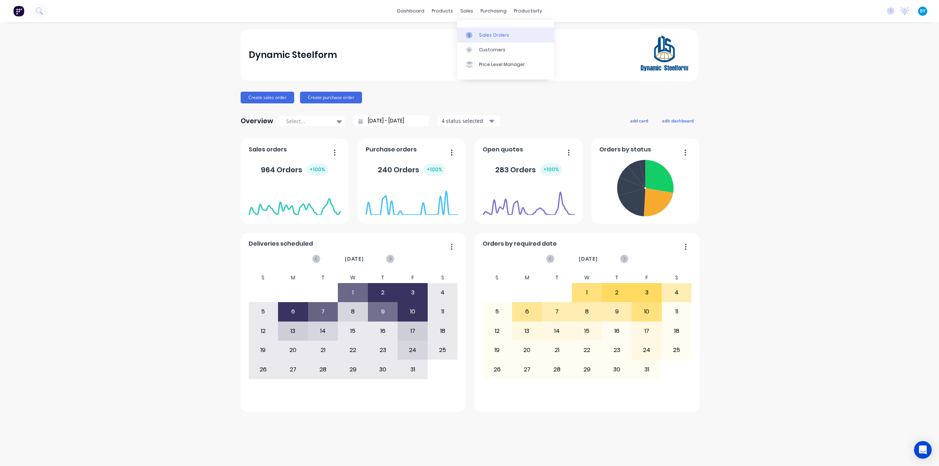
click at [482, 32] on div "Sales Orders" at bounding box center [494, 35] width 30 height 7
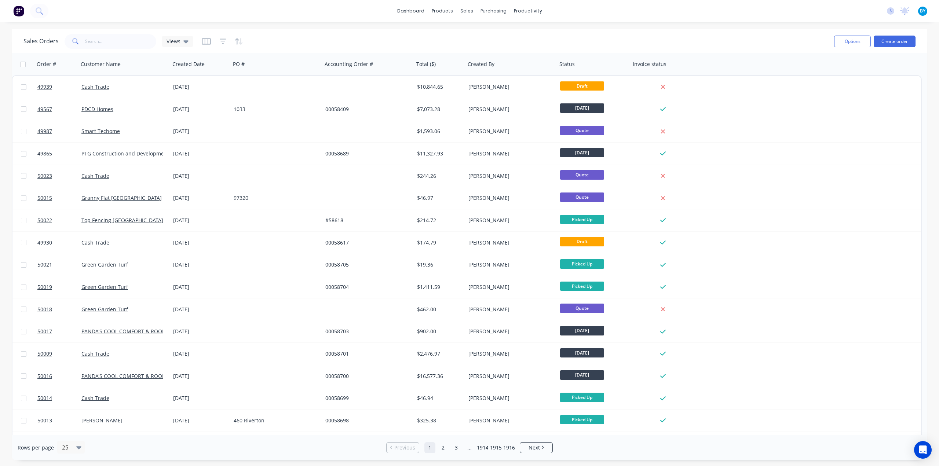
click at [79, 40] on span at bounding box center [75, 41] width 21 height 15
click at [87, 40] on input "text" at bounding box center [121, 41] width 72 height 15
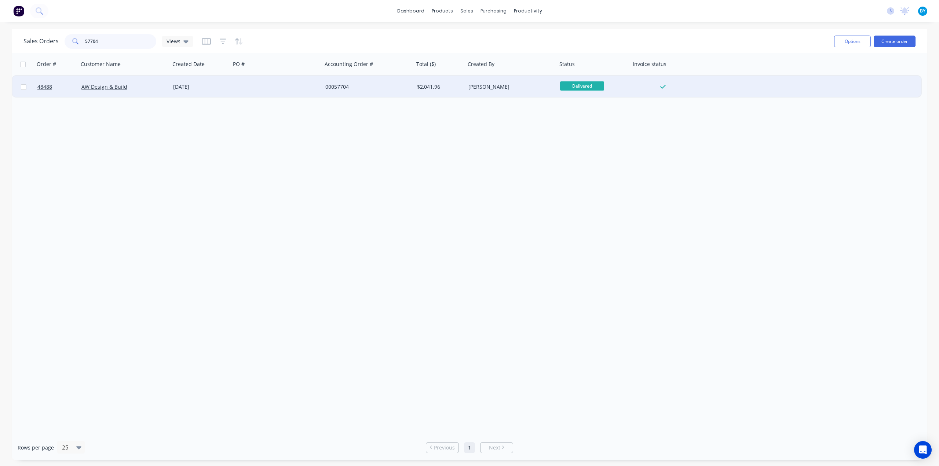
type input "57704"
click at [152, 91] on div "AW Design & Build" at bounding box center [125, 87] width 92 height 22
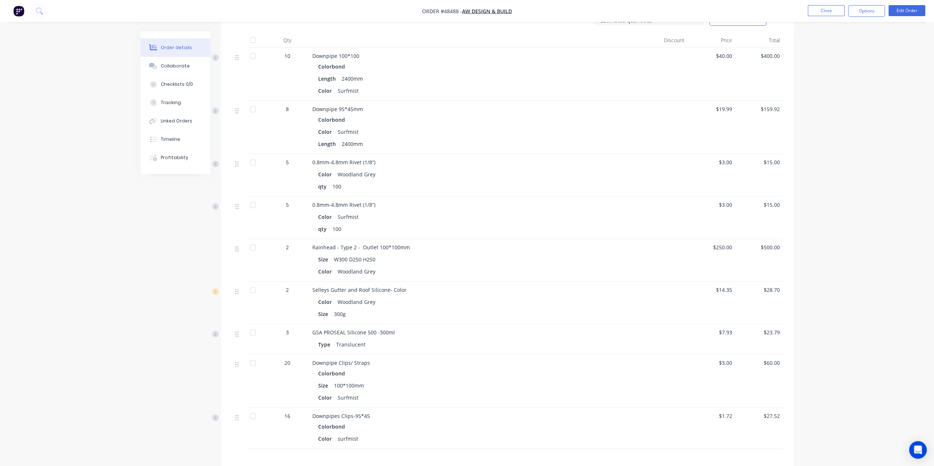
scroll to position [477, 0]
drag, startPoint x: 913, startPoint y: 182, endPoint x: 857, endPoint y: 178, distance: 56.3
click at [913, 180] on div "Order details Collaborate Checklists 0/0 Tracking Linked Orders Timeline Profit…" at bounding box center [467, 54] width 934 height 1062
click at [871, 394] on div "Order details Collaborate Checklists 0/0 Tracking Linked Orders Timeline Profit…" at bounding box center [467, 54] width 934 height 1062
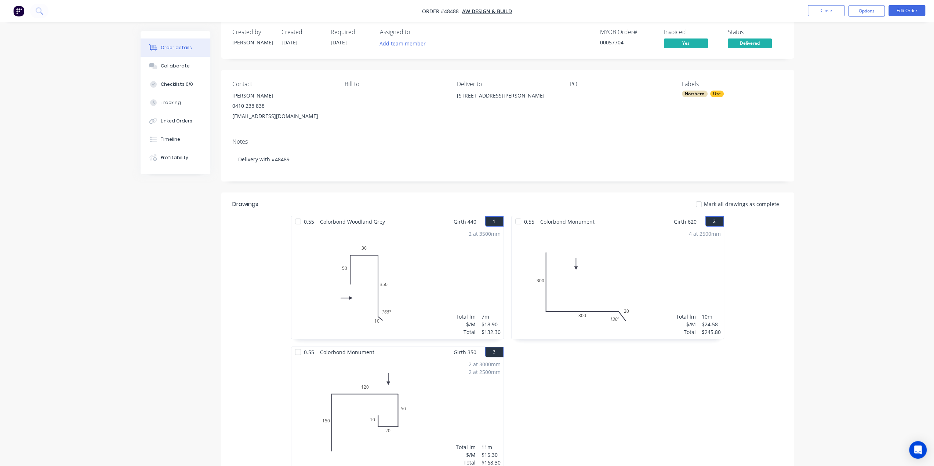
scroll to position [0, 0]
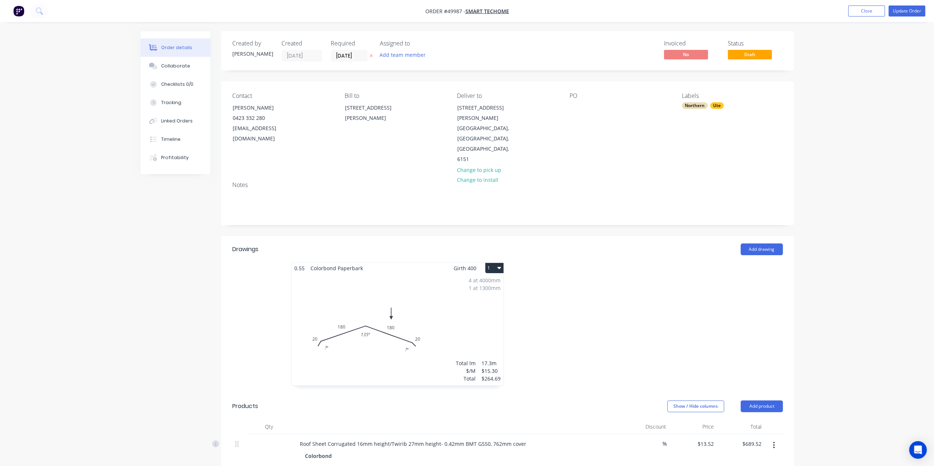
click at [419, 284] on div "4 at 4000mm 1 at 1300mm Total lm $/M Total 17.3m $15.30 $264.69" at bounding box center [397, 330] width 212 height 112
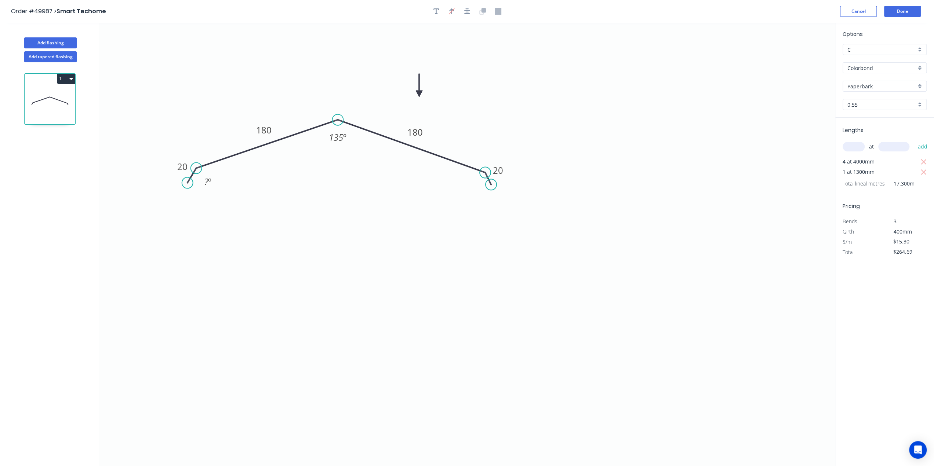
drag, startPoint x: 494, startPoint y: 181, endPoint x: 491, endPoint y: 185, distance: 4.9
click at [491, 185] on circle at bounding box center [490, 184] width 11 height 11
click at [187, 182] on circle at bounding box center [187, 181] width 11 height 11
drag, startPoint x: 196, startPoint y: 169, endPoint x: 196, endPoint y: 174, distance: 4.8
click at [196, 174] on circle at bounding box center [196, 172] width 11 height 11
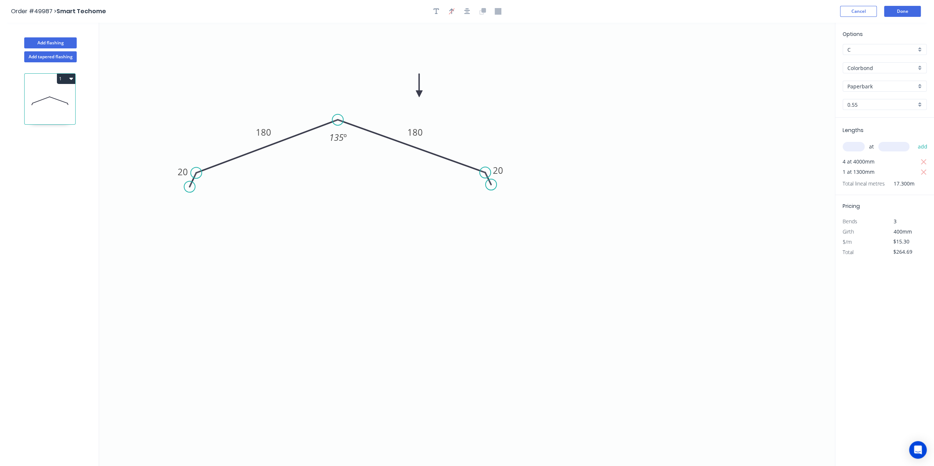
drag, startPoint x: 188, startPoint y: 182, endPoint x: 189, endPoint y: 187, distance: 5.3
click at [189, 187] on circle at bounding box center [189, 186] width 11 height 11
click at [903, 8] on button "Done" at bounding box center [902, 11] width 37 height 11
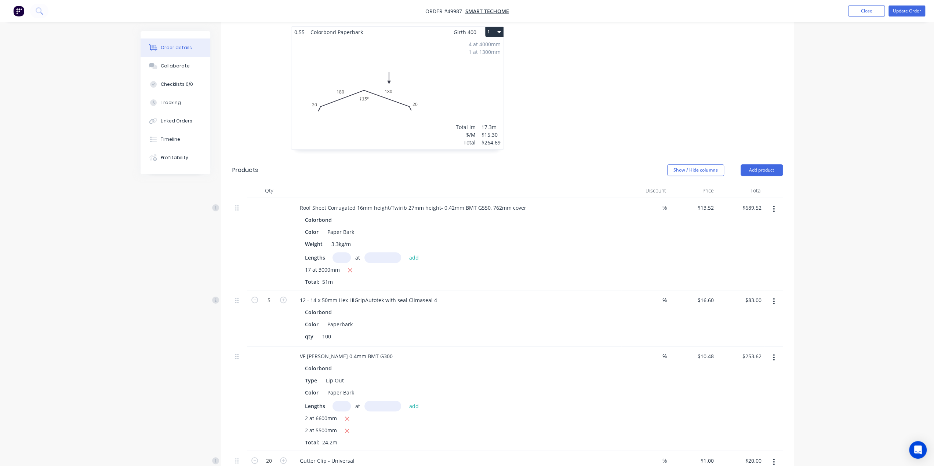
scroll to position [220, 0]
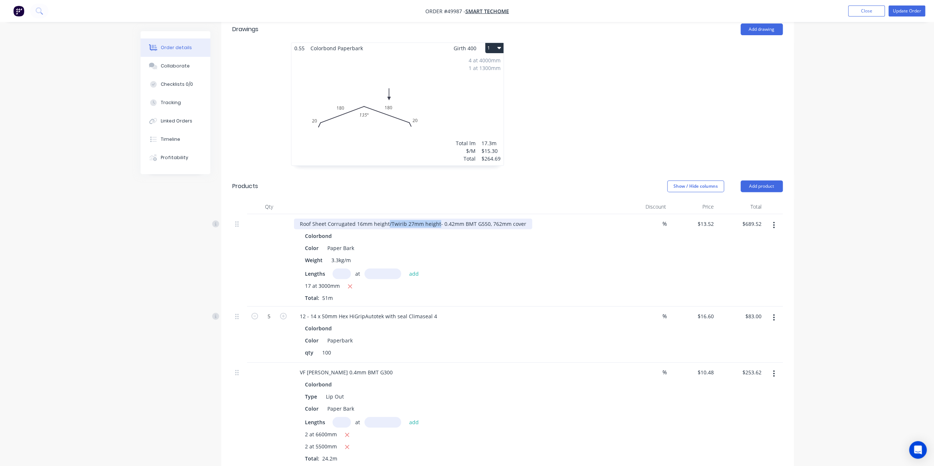
drag, startPoint x: 387, startPoint y: 191, endPoint x: 436, endPoint y: 194, distance: 48.5
click at [436, 219] on div "Roof Sheet Corrugated 16mm height/Twirib 27mm height- 0.42mm BMT G550, 762mm co…" at bounding box center [413, 224] width 238 height 11
click at [464, 243] on div "Color Paper Bark" at bounding box center [454, 248] width 305 height 11
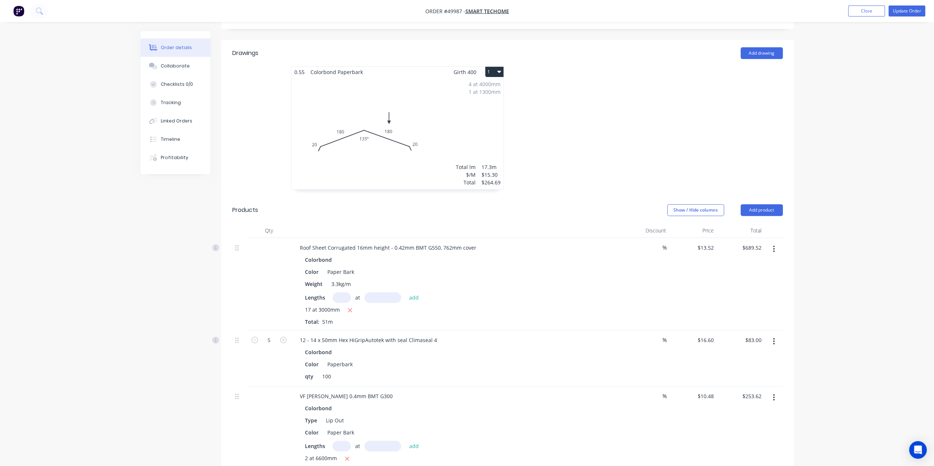
scroll to position [196, 0]
drag, startPoint x: 903, startPoint y: 8, endPoint x: 894, endPoint y: 13, distance: 10.3
click at [903, 8] on button "Update Order" at bounding box center [906, 11] width 37 height 11
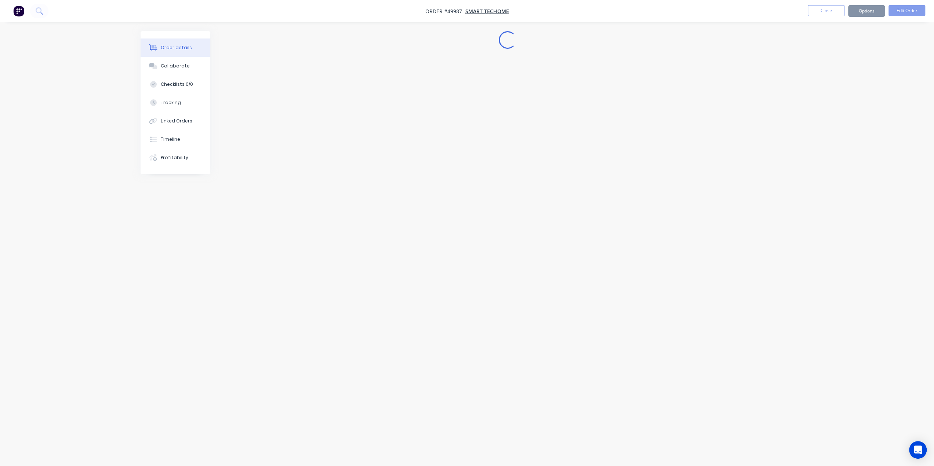
scroll to position [0, 0]
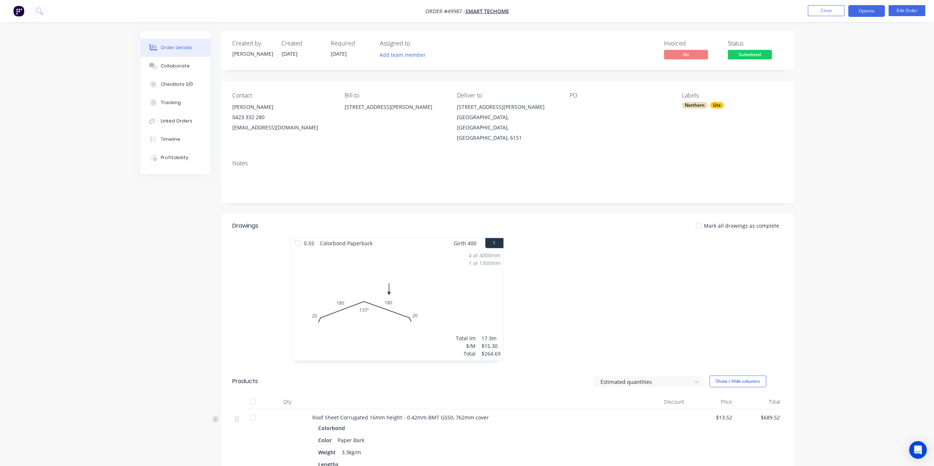
click at [864, 11] on button "Options" at bounding box center [866, 11] width 37 height 12
click at [838, 86] on div "Work Order" at bounding box center [844, 88] width 68 height 11
click at [833, 88] on div "Custom" at bounding box center [844, 88] width 68 height 11
click at [834, 72] on div "Without pricing" at bounding box center [844, 74] width 68 height 11
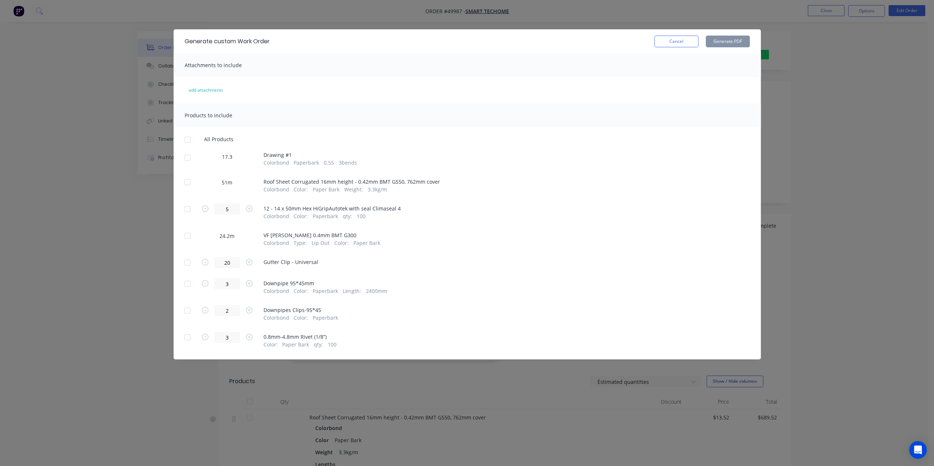
click at [325, 181] on span "Roof Sheet Corrugated 16mm height - 0.42mm BMT G550, 762mm cover" at bounding box center [351, 182] width 176 height 8
click at [188, 182] on div at bounding box center [187, 182] width 15 height 15
click at [730, 40] on button "Generate PDF" at bounding box center [727, 42] width 44 height 12
click at [274, 159] on span "Colorbond" at bounding box center [276, 163] width 26 height 8
click at [186, 158] on div at bounding box center [187, 157] width 15 height 15
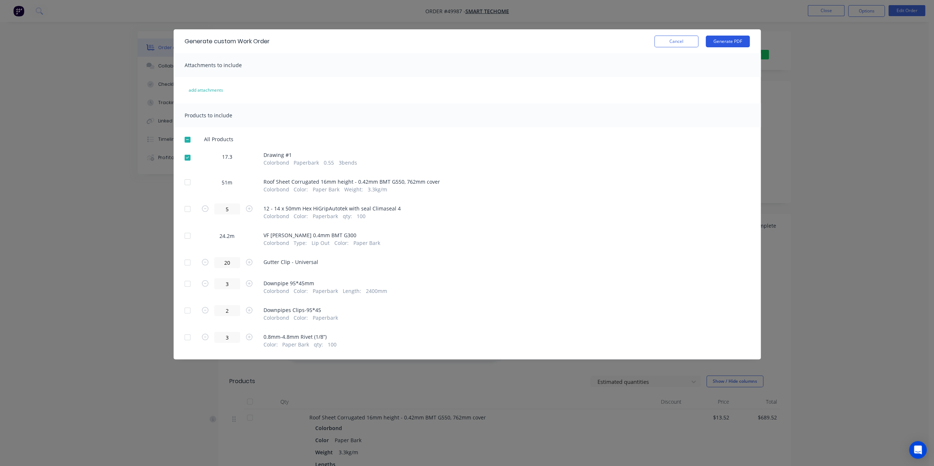
click at [729, 41] on button "Generate PDF" at bounding box center [727, 42] width 44 height 12
drag, startPoint x: 802, startPoint y: 136, endPoint x: 695, endPoint y: 3, distance: 170.4
click at [802, 136] on div "Generate custom Work Order Cancel Generate PDF Attachments to include add attac…" at bounding box center [467, 233] width 934 height 466
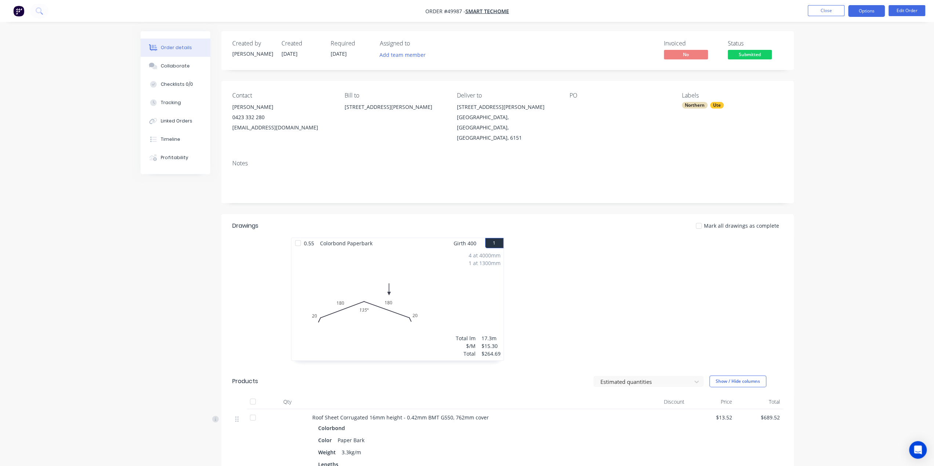
click at [861, 11] on button "Options" at bounding box center [866, 11] width 37 height 12
click at [838, 47] on div "Invoice" at bounding box center [844, 44] width 68 height 11
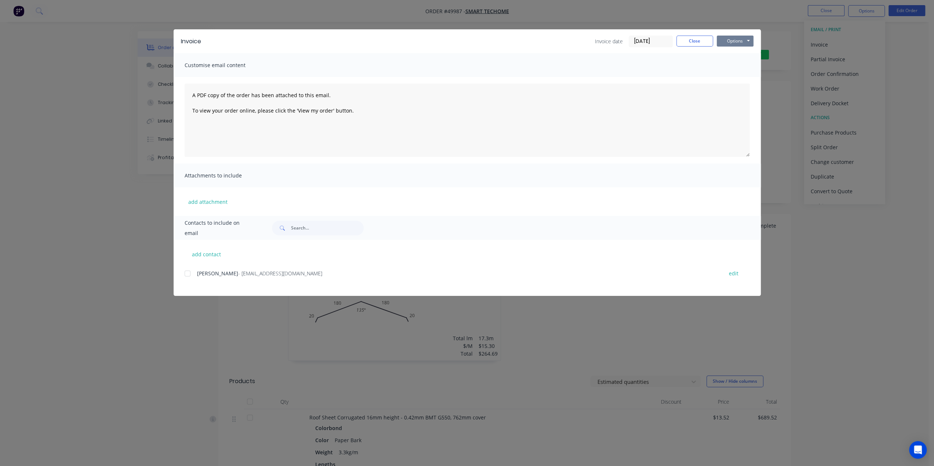
click at [728, 42] on button "Options" at bounding box center [734, 41] width 37 height 11
click at [731, 68] on button "Print" at bounding box center [739, 66] width 47 height 12
click at [86, 87] on div "Invoice Invoice date 06/10/25 Close Options Preview Print Email Customise email…" at bounding box center [467, 233] width 934 height 466
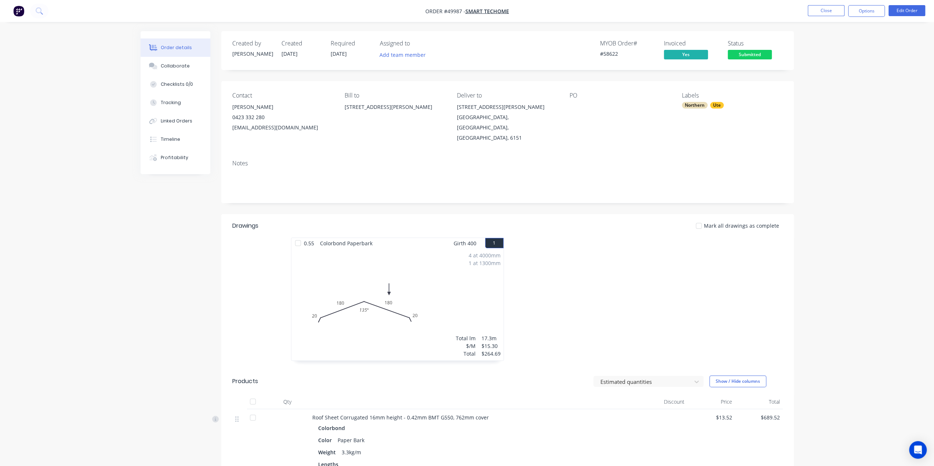
click at [908, 133] on div "Order details Collaborate Checklists 0/0 Tracking Linked Orders Timeline Profit…" at bounding box center [467, 465] width 934 height 930
click at [863, 16] on button "Options" at bounding box center [866, 11] width 37 height 12
click at [842, 107] on div "Delivery Docket" at bounding box center [844, 103] width 68 height 11
click at [849, 75] on div "Without pricing" at bounding box center [844, 74] width 68 height 11
